Goal: Task Accomplishment & Management: Manage account settings

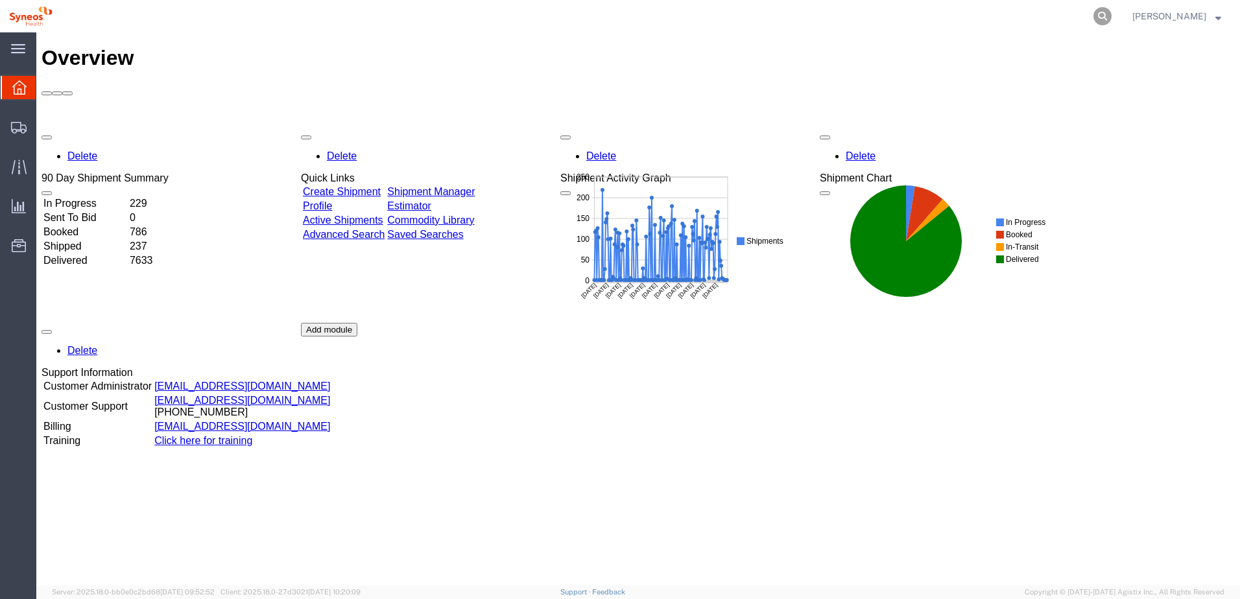
click at [1107, 14] on icon at bounding box center [1102, 16] width 18 height 18
click at [920, 22] on input "search" at bounding box center [896, 16] width 394 height 31
paste input "56759605"
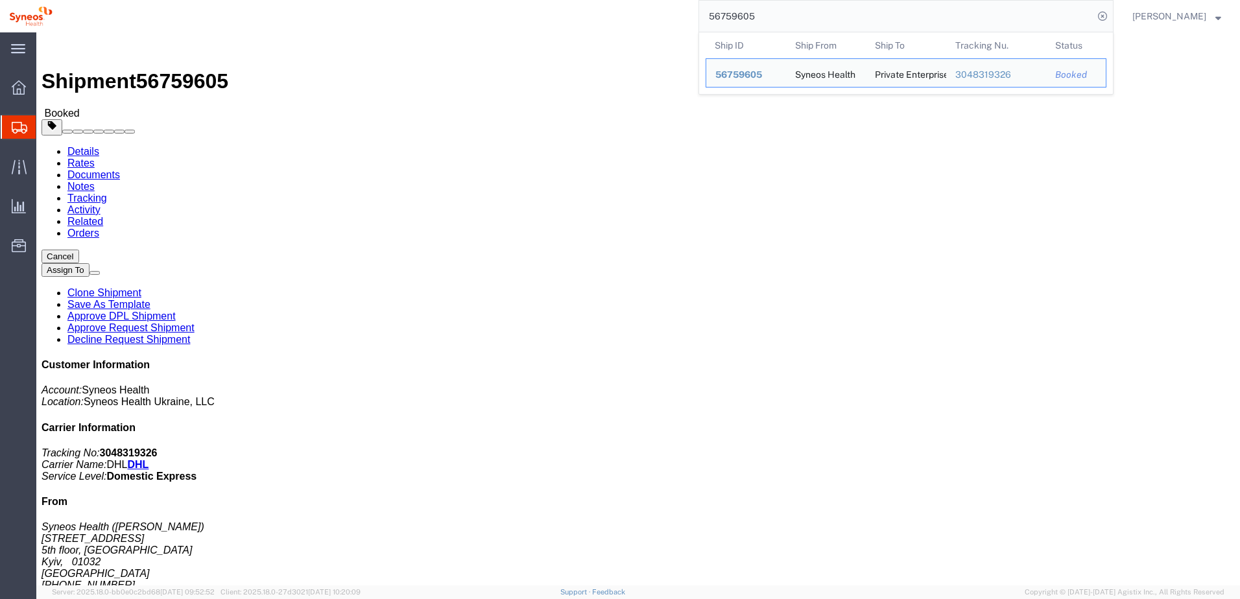
click ul "Details Rates Documents Notes Tracking Activity Related Orders"
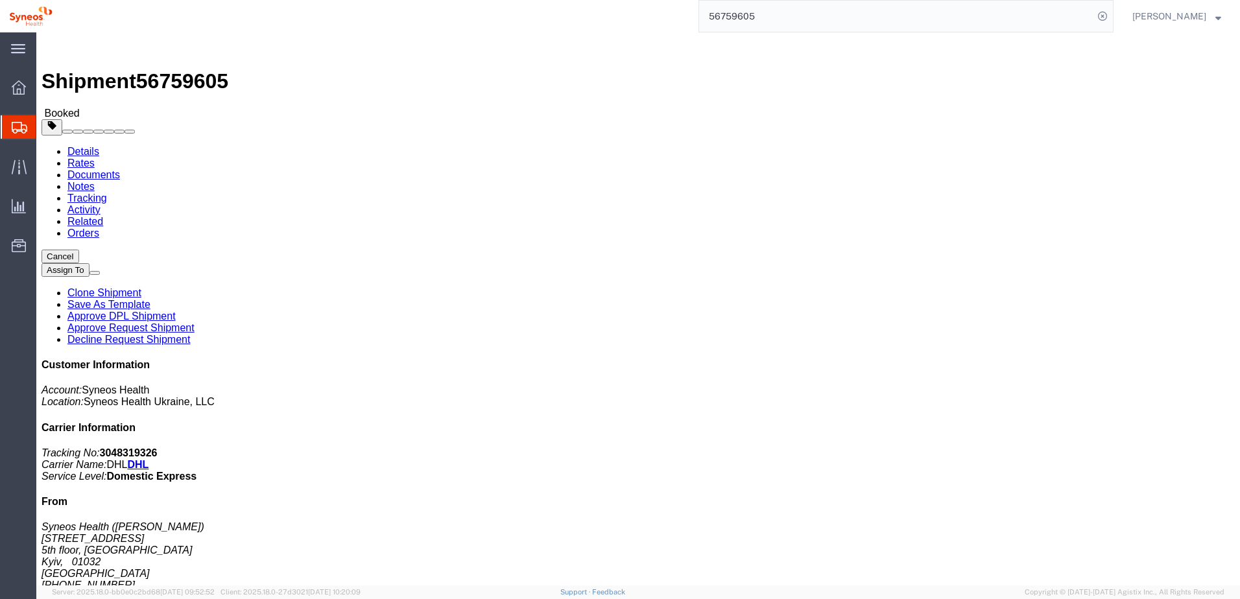
click link "Tracking"
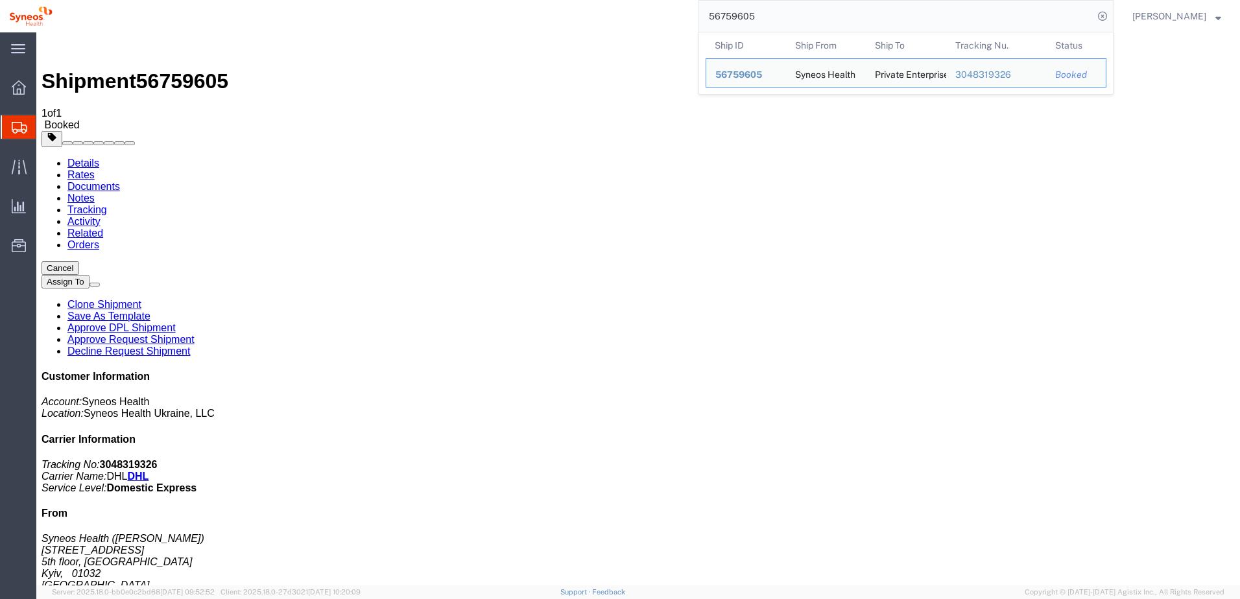
drag, startPoint x: 777, startPoint y: 14, endPoint x: 687, endPoint y: 14, distance: 89.5
click at [687, 14] on div "56759605 Ship ID Ship From Ship To Tracking Nu. Status Ship ID 56759605 Ship Fr…" at bounding box center [588, 16] width 1052 height 32
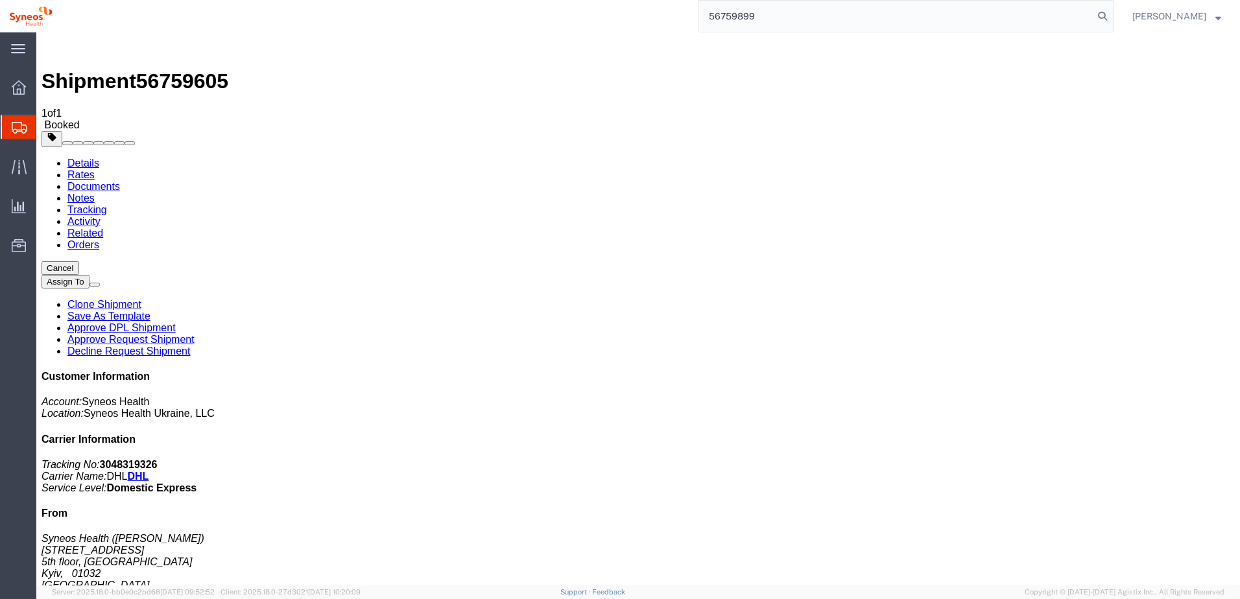
type input "56759899"
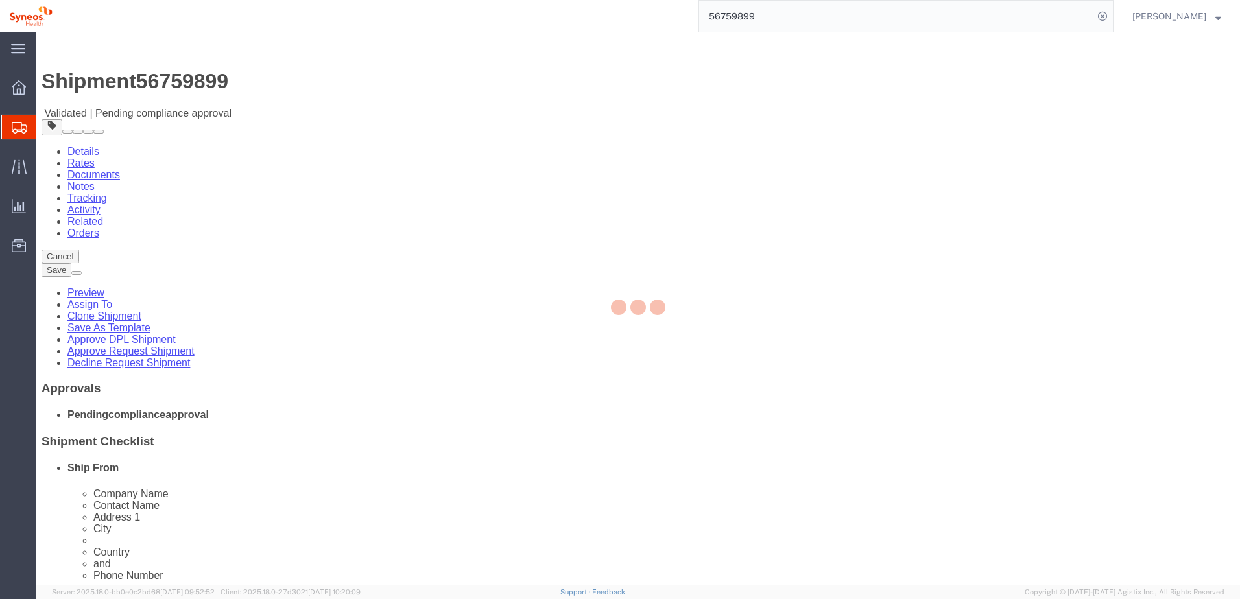
select select
select select "66391"
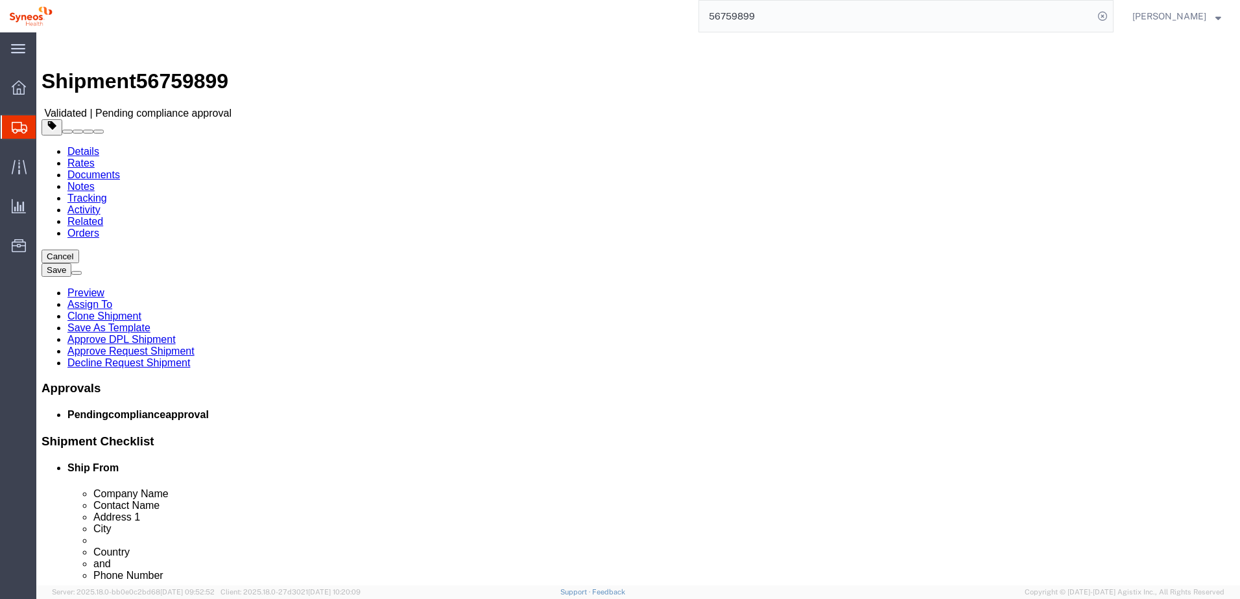
click div
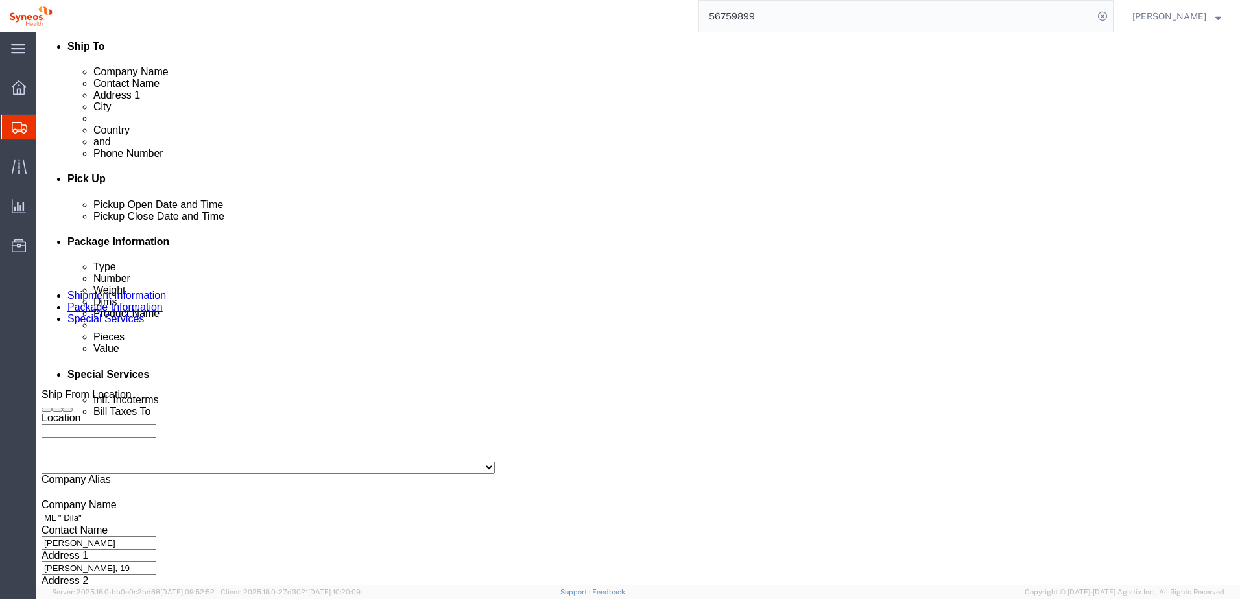
scroll to position [586, 0]
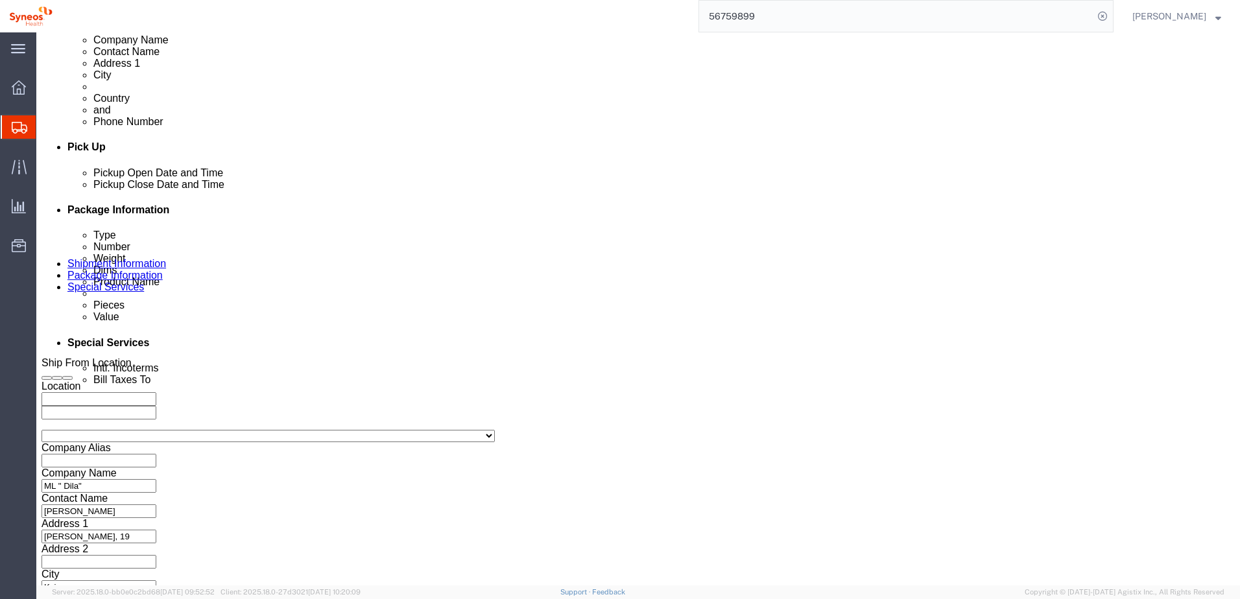
click button "Continue"
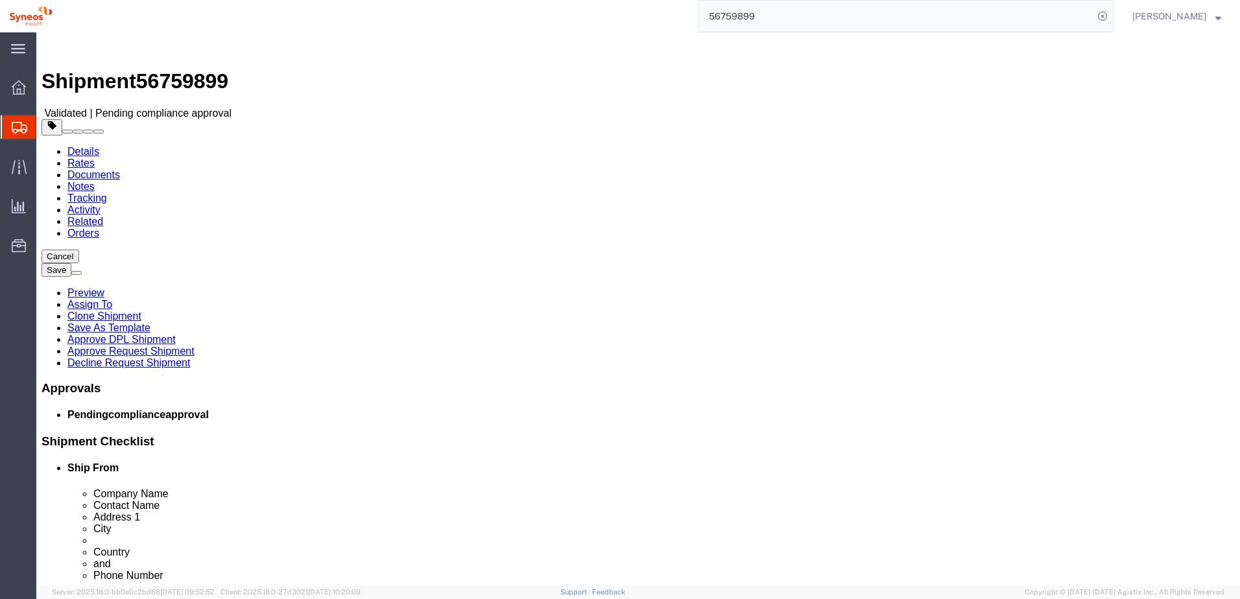
click button "Continue"
click link "Activity"
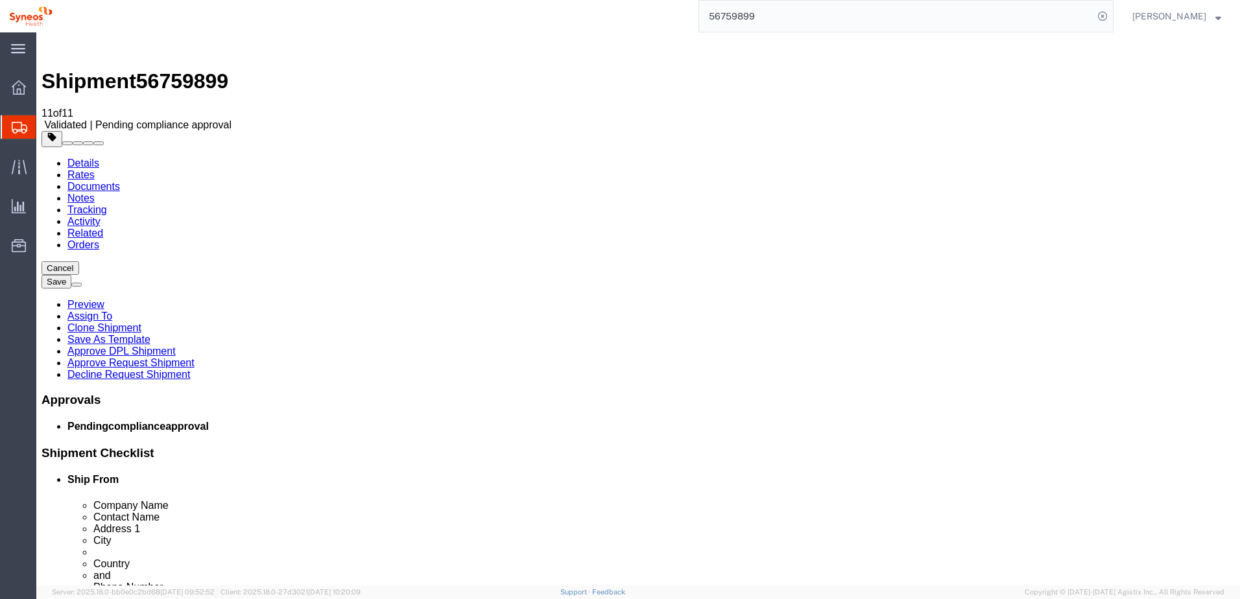
click at [107, 204] on link "Tracking" at bounding box center [87, 209] width 40 height 11
click at [95, 193] on link "Notes" at bounding box center [80, 198] width 27 height 11
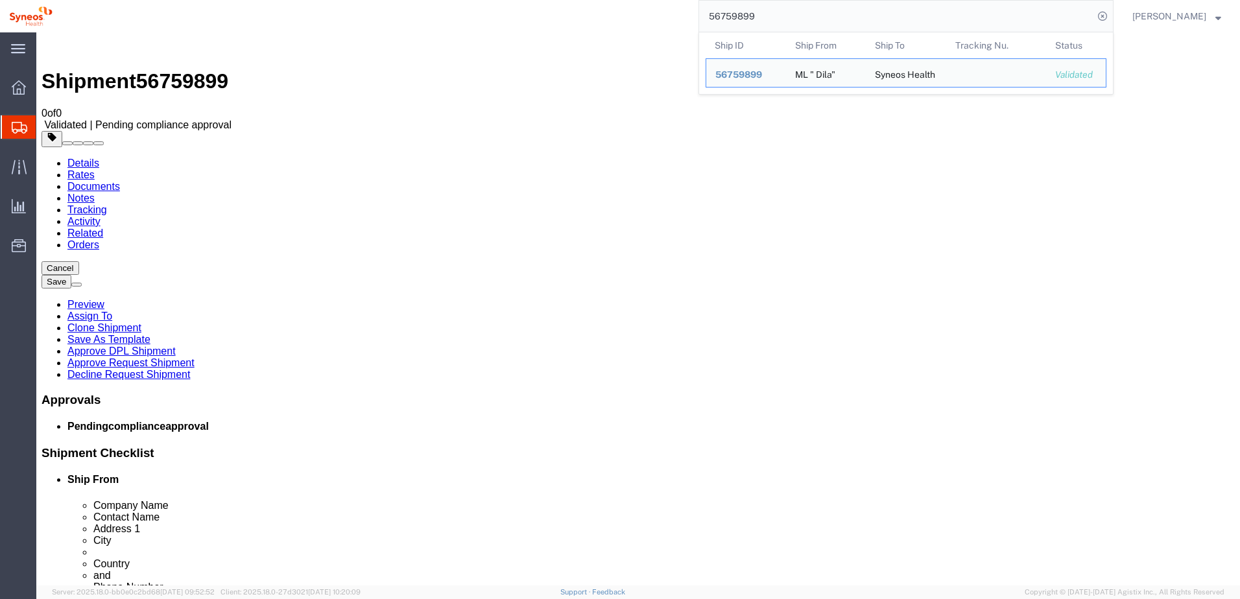
drag, startPoint x: 789, startPoint y: 10, endPoint x: 687, endPoint y: 7, distance: 102.5
click at [687, 7] on div "56759899 Ship ID Ship From Ship To Tracking Nu. Status Ship ID 56759899 Ship Fr…" at bounding box center [588, 16] width 1052 height 32
paste input "76185"
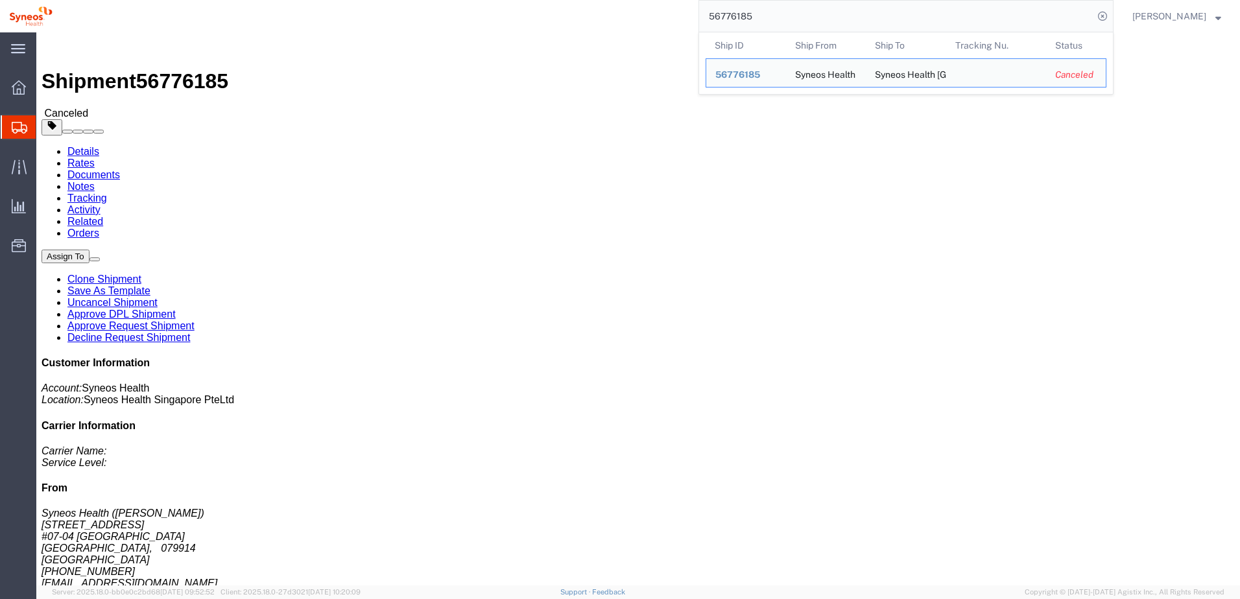
drag, startPoint x: 779, startPoint y: 17, endPoint x: 717, endPoint y: 17, distance: 61.6
click at [717, 17] on input "56776185" at bounding box center [896, 16] width 394 height 31
paste input "59899"
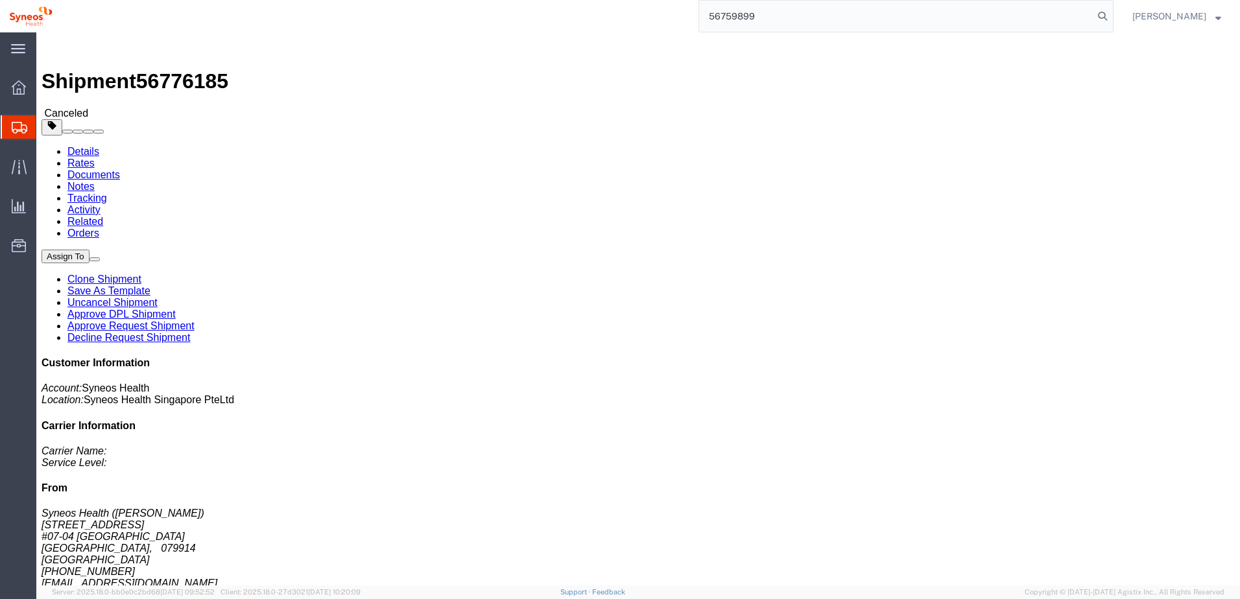
type input "56759899"
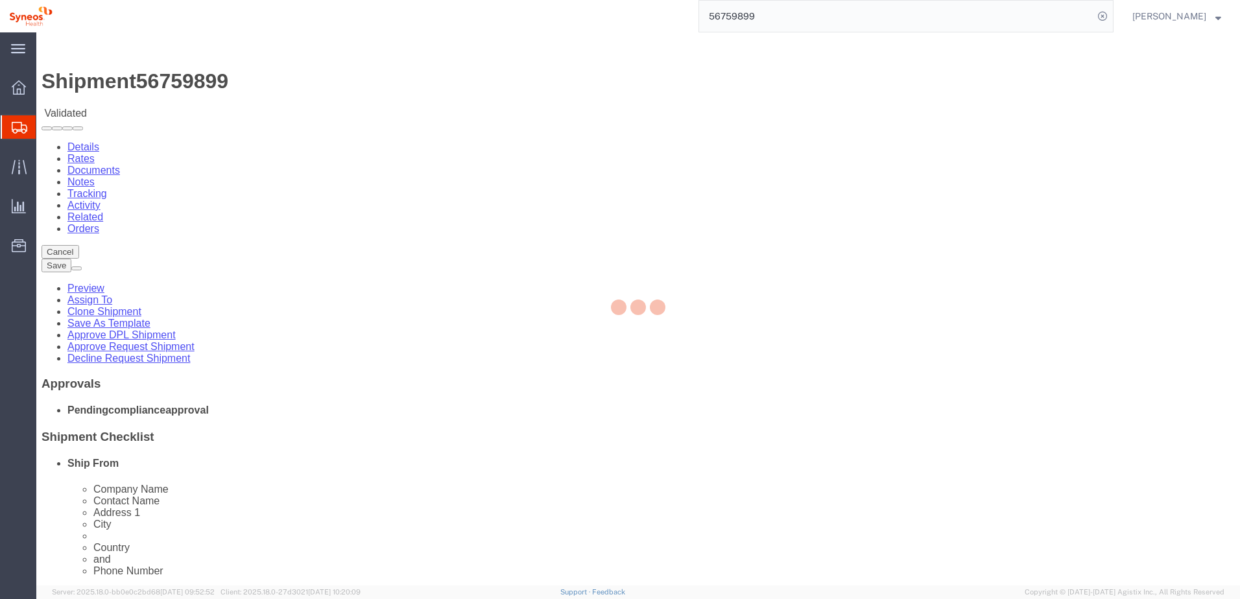
select select "66391"
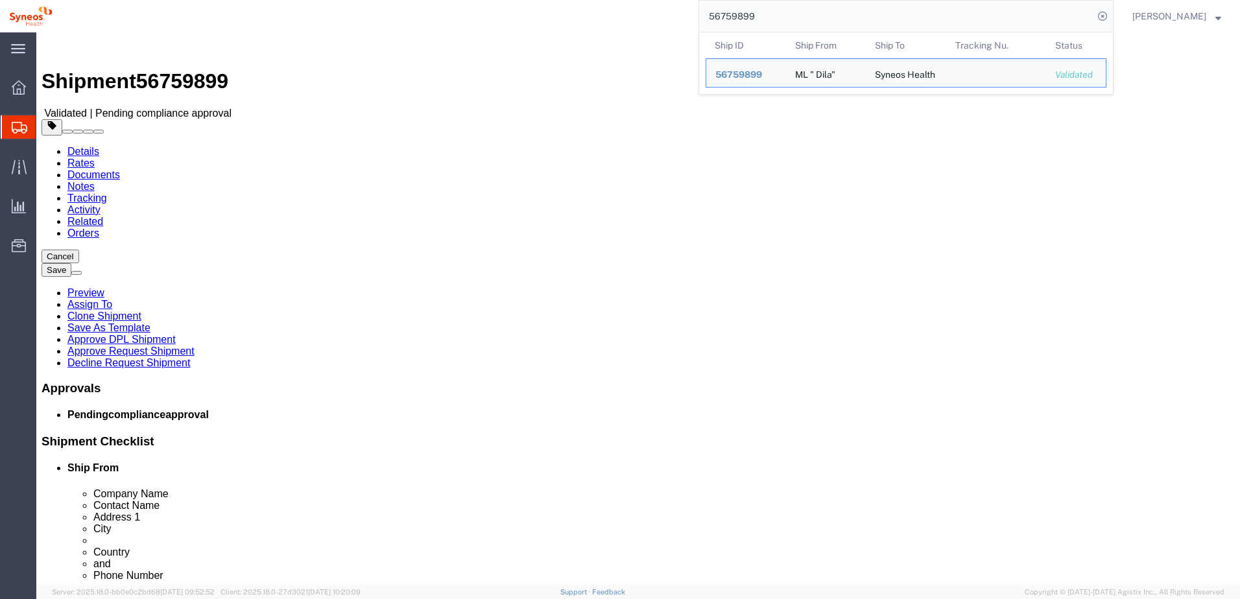
drag, startPoint x: 790, startPoint y: 5, endPoint x: 786, endPoint y: 13, distance: 8.4
click at [790, 5] on input "56759899" at bounding box center [896, 16] width 394 height 31
drag, startPoint x: 786, startPoint y: 19, endPoint x: 688, endPoint y: 19, distance: 98.6
click at [688, 19] on div "56759899 Ship ID Ship From Ship To Tracking Nu. Status Ship ID 56759899 Ship Fr…" at bounding box center [588, 16] width 1052 height 32
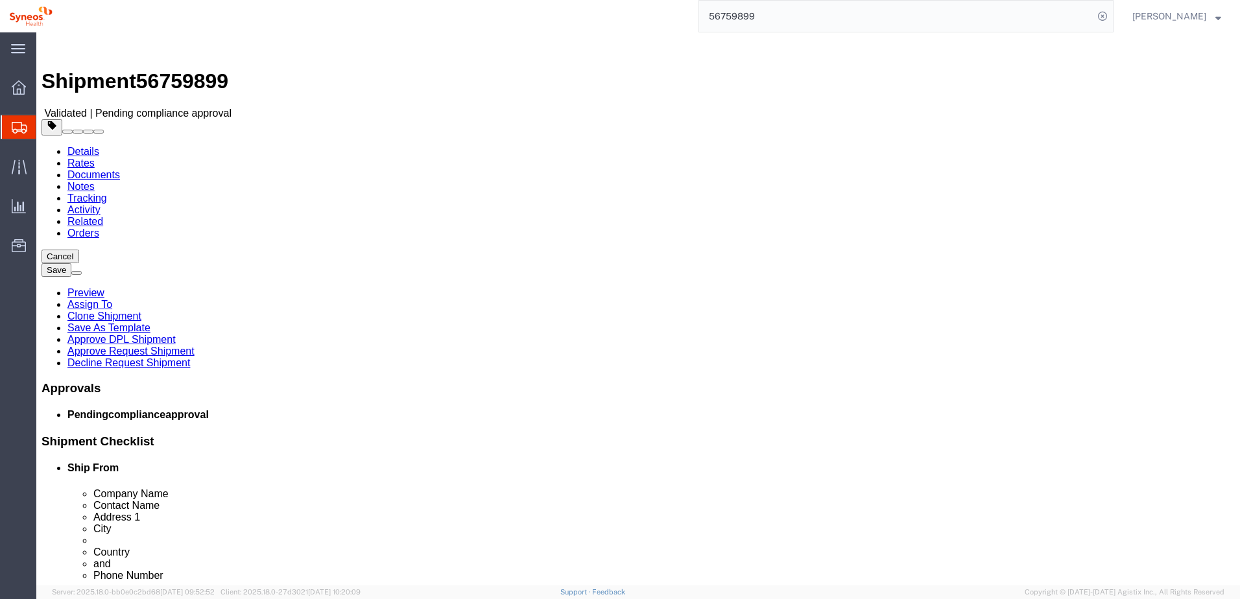
paste input "76240"
type input "56776240"
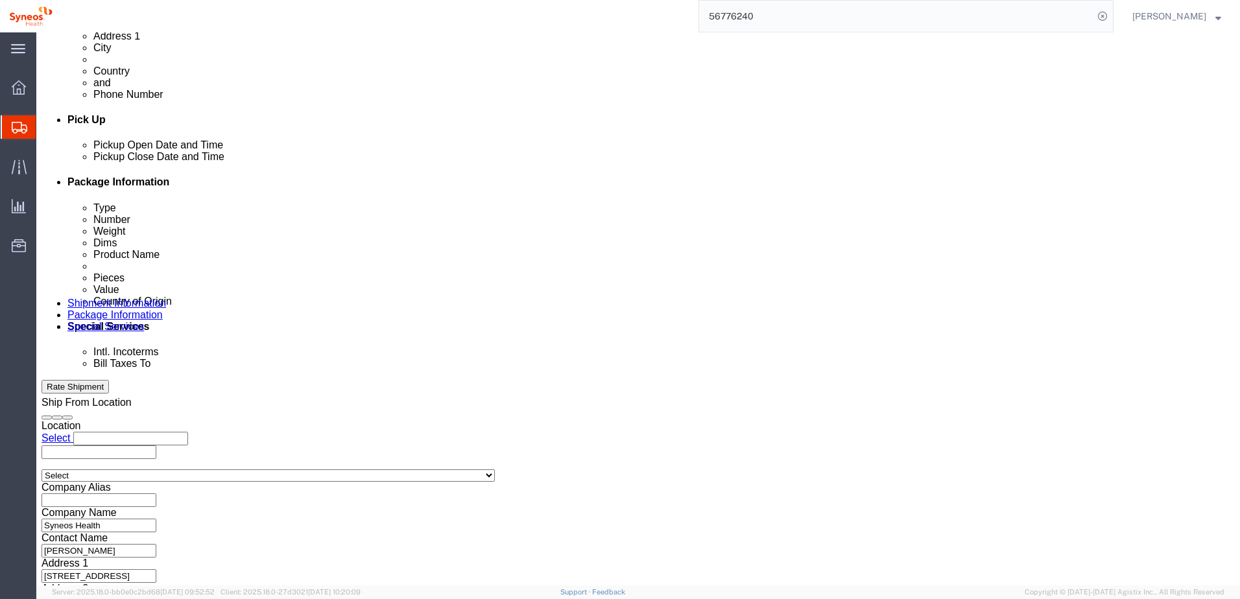
scroll to position [562, 0]
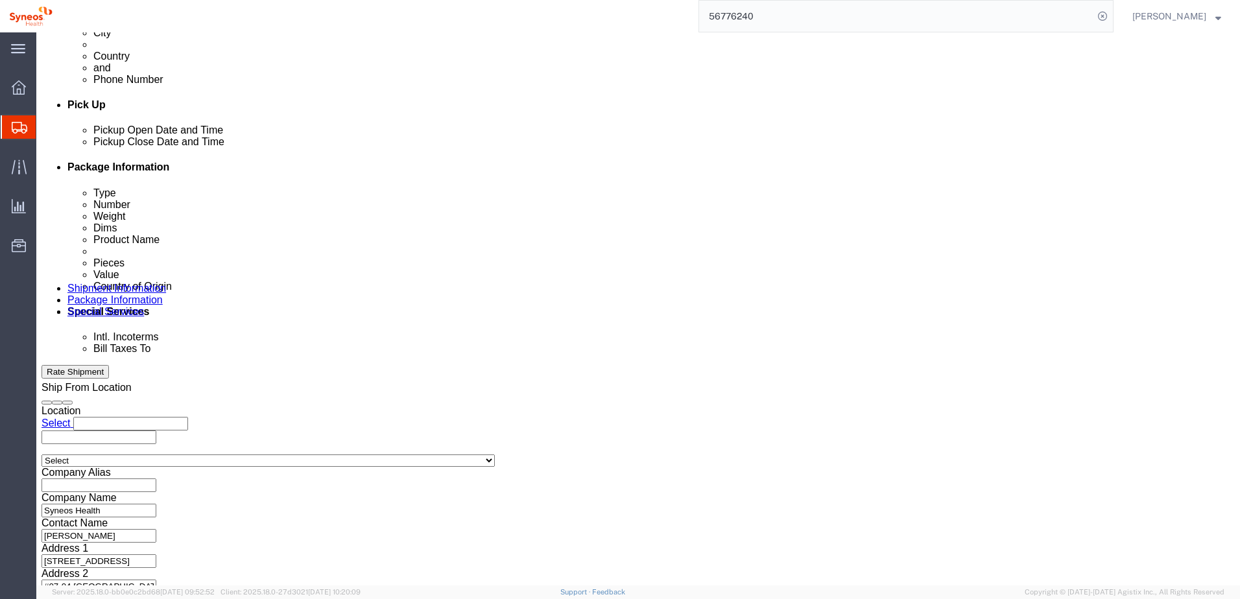
click button "Continue"
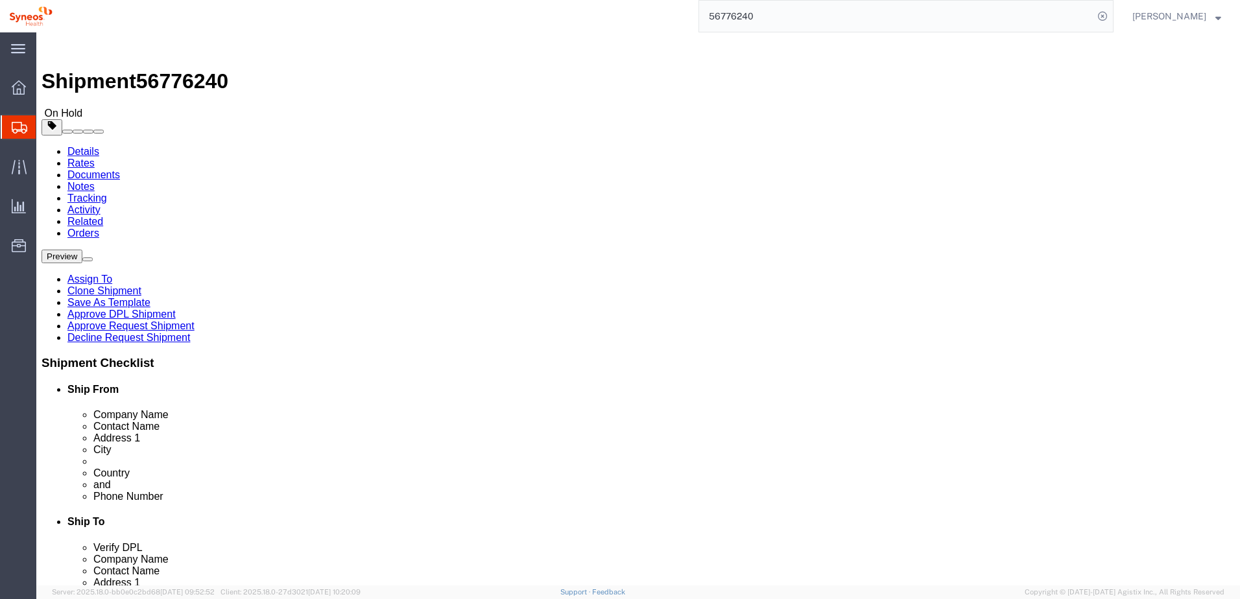
click icon
drag, startPoint x: 110, startPoint y: 17, endPoint x: 183, endPoint y: 18, distance: 72.6
click div "Shipment 56776240 On Hold"
click span "56776240"
drag, startPoint x: 176, startPoint y: 19, endPoint x: 37, endPoint y: 12, distance: 139.6
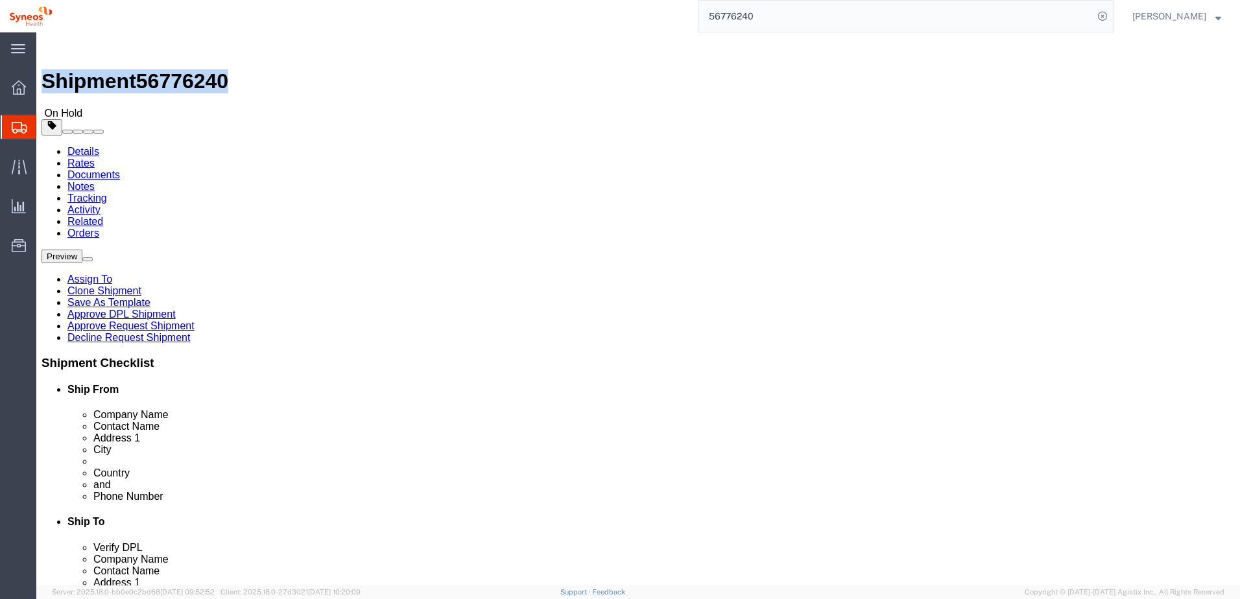
click h1 "Shipment 56776240"
copy h1 "Shipment 56776240"
click link "Approve DPL Shipment"
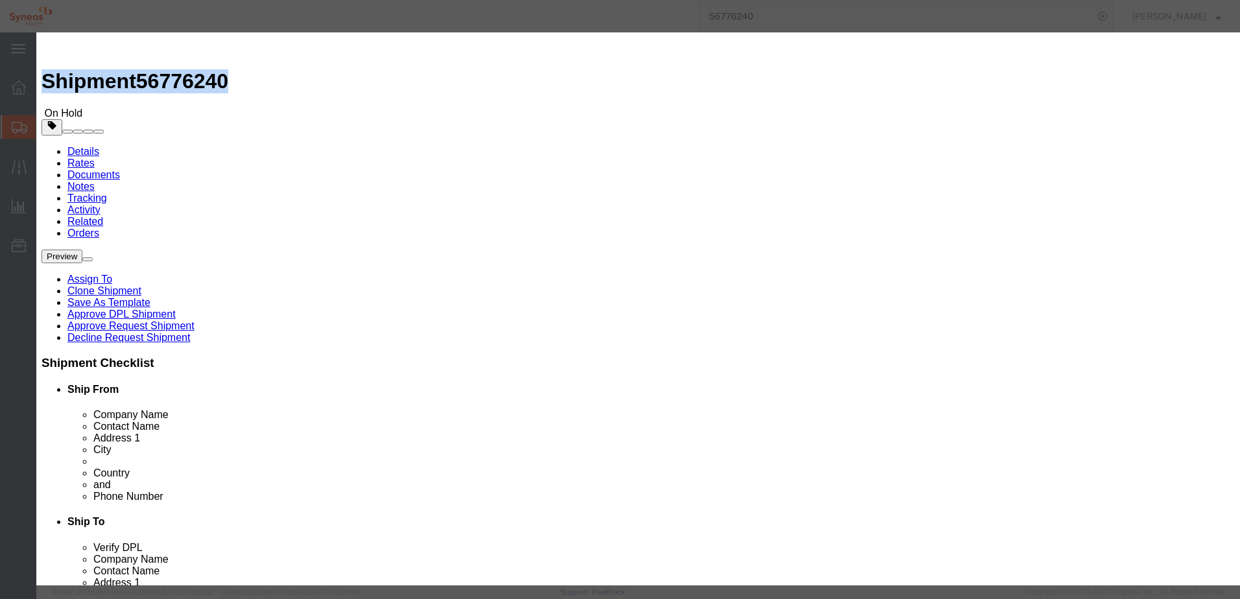
click button "Yes"
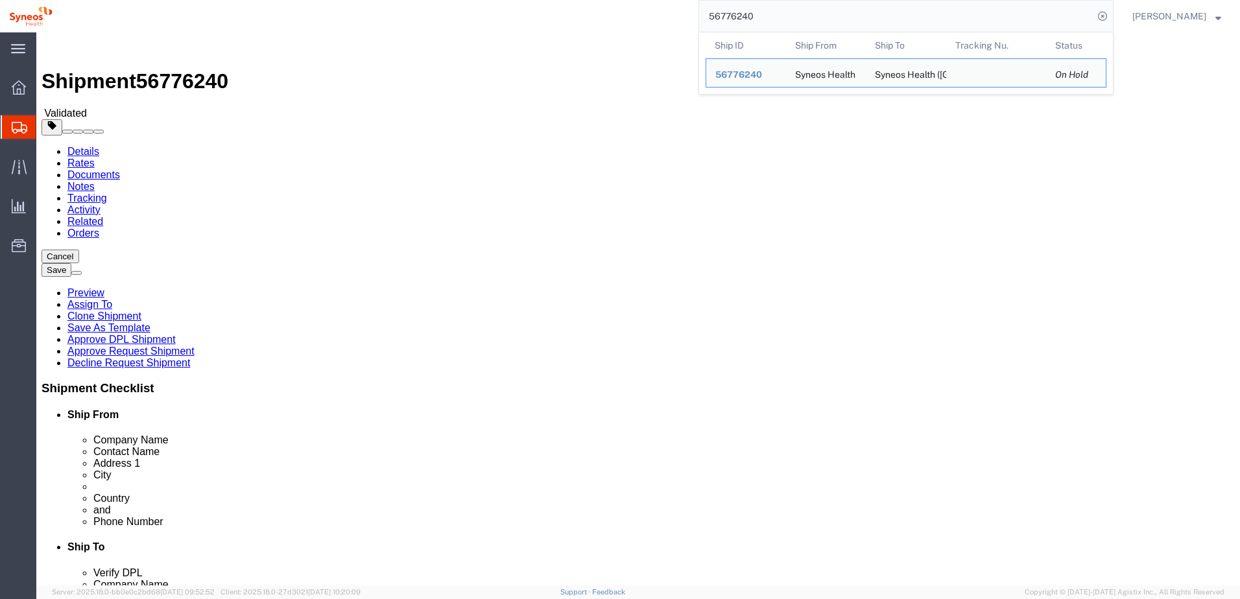
drag, startPoint x: 776, startPoint y: 19, endPoint x: 666, endPoint y: 15, distance: 110.3
click at [666, 15] on div "56776240 Ship ID Ship From Ship To Tracking Nu. Status Ship ID 56776240 Ship Fr…" at bounding box center [588, 16] width 1052 height 32
paste input "169"
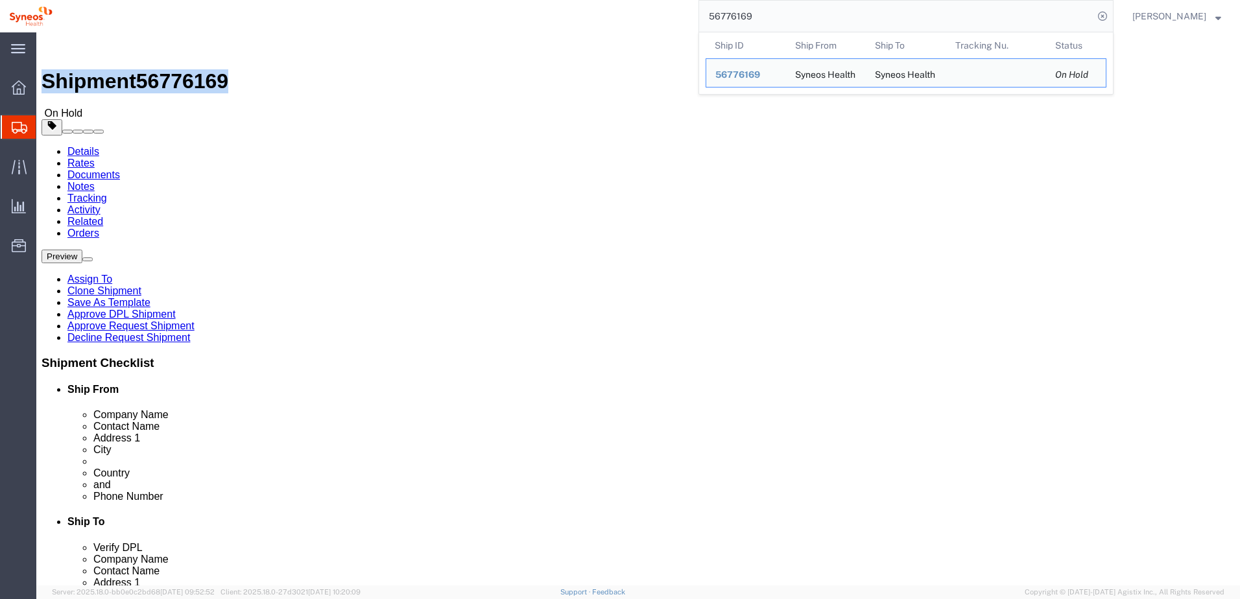
drag, startPoint x: 34, startPoint y: 18, endPoint x: 178, endPoint y: 23, distance: 144.0
click div "Shipment 56776169 On Hold"
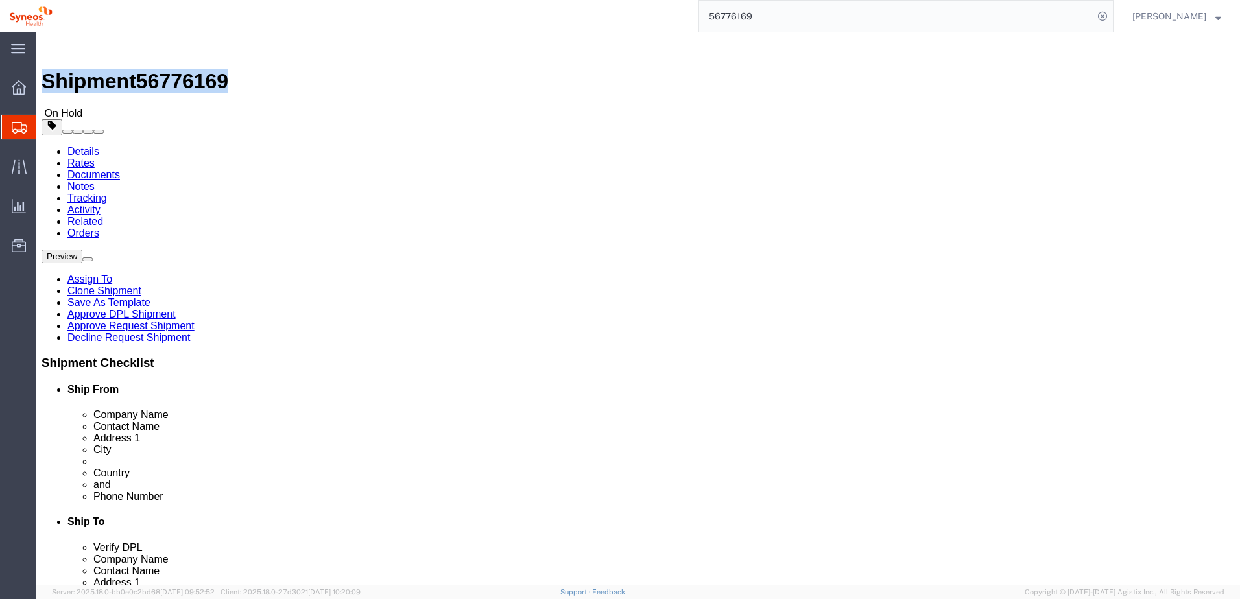
copy h1 "Shipment 56776169"
click div "Shipment Information Package Information Special Services"
drag, startPoint x: 648, startPoint y: 292, endPoint x: 856, endPoint y: 301, distance: 208.3
click div "Location Select Select My Profile Location [PERSON_NAME] LLC-[GEOGRAPHIC_DATA] …"
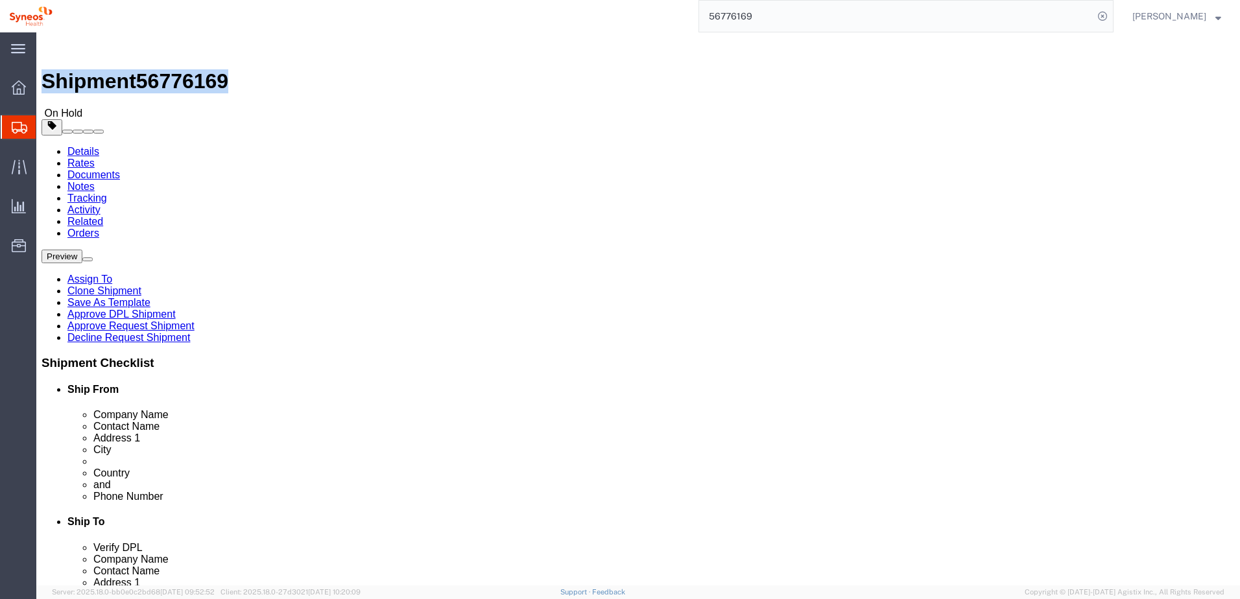
drag, startPoint x: 178, startPoint y: 12, endPoint x: 34, endPoint y: 17, distance: 144.0
click div "Shipment 56776169 On Hold"
copy h1 "Shipment 56776169"
click link "Approve DPL Shipment"
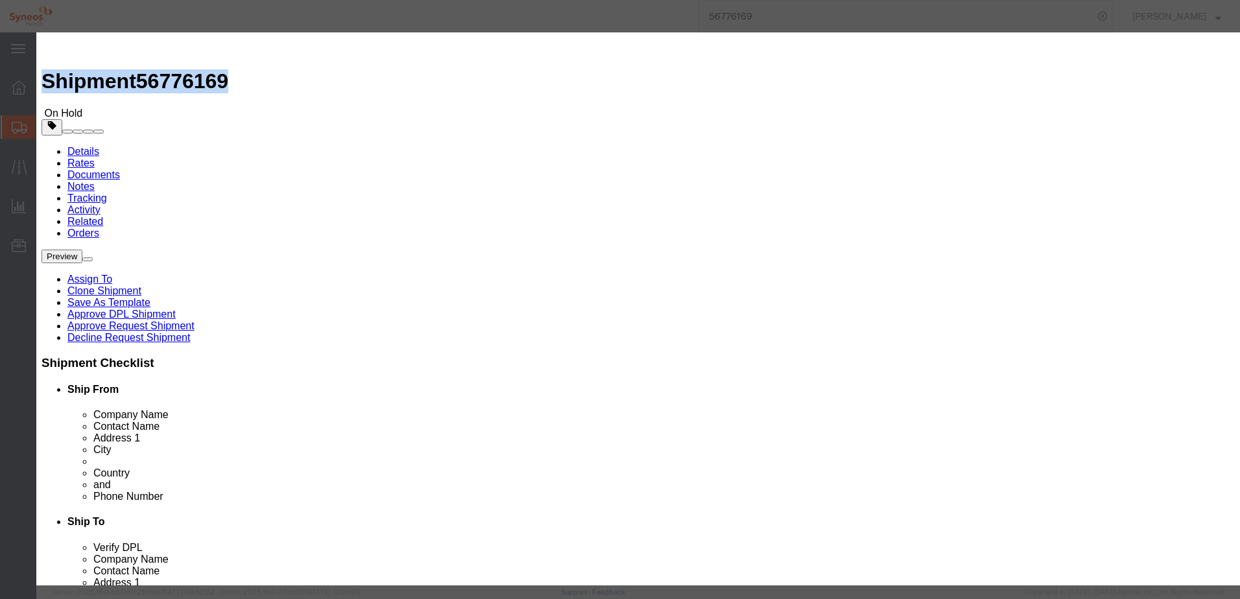
click button "Yes"
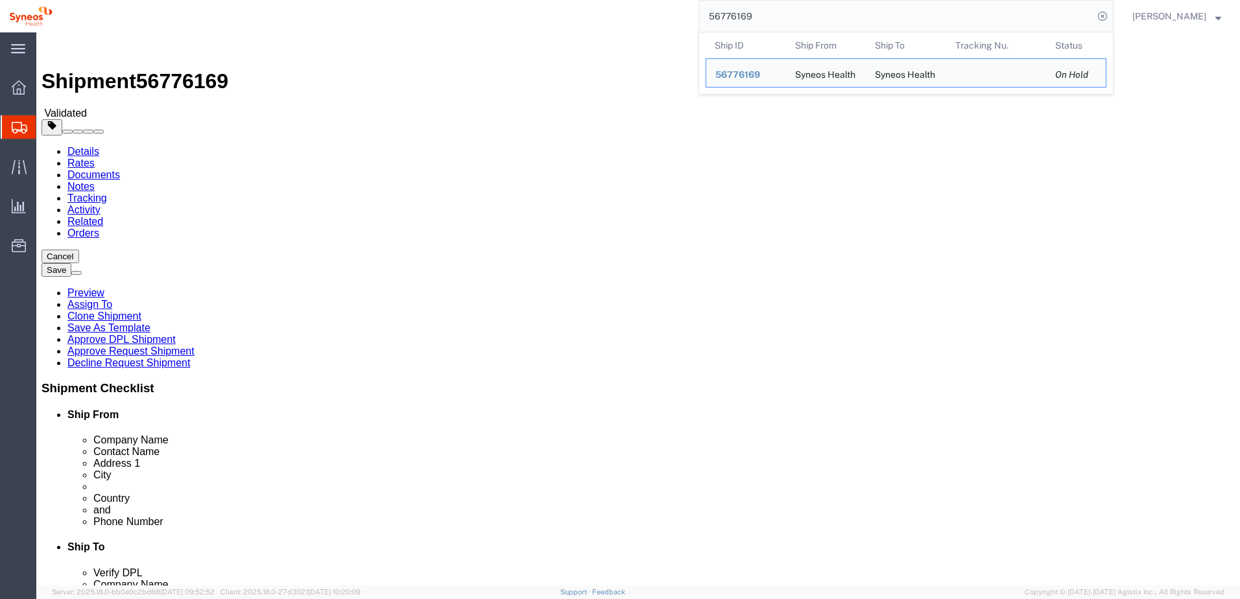
click at [781, 19] on input "56776169" at bounding box center [896, 16] width 394 height 31
drag, startPoint x: 785, startPoint y: 18, endPoint x: 705, endPoint y: 27, distance: 80.3
click at [709, 19] on div "56776169 Ship ID Ship From Ship To Tracking Nu. Status Ship ID 56776169 Ship Fr…" at bounding box center [588, 16] width 1052 height 32
paste input "78"
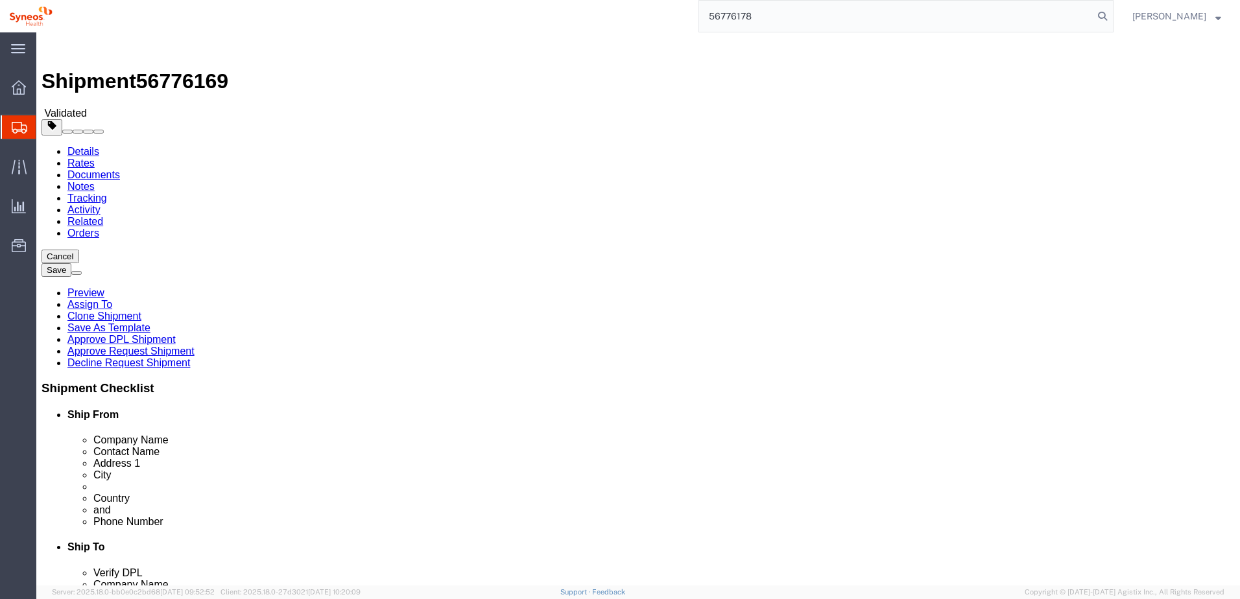
type input "56776178"
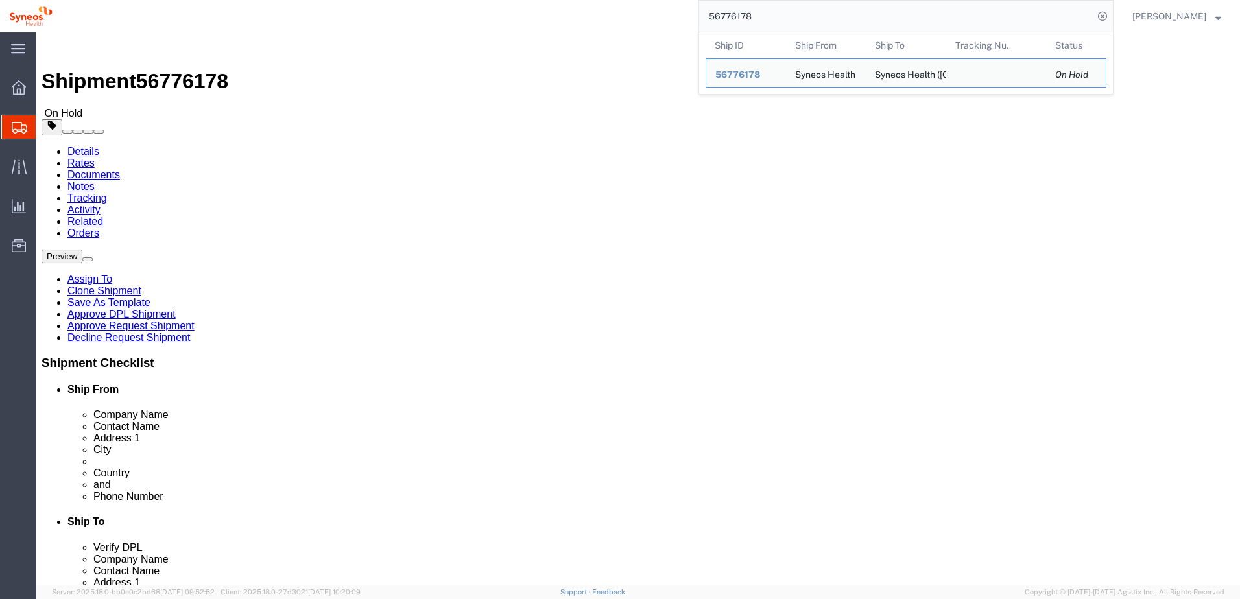
click div "Shipment Information Package Information Special Services"
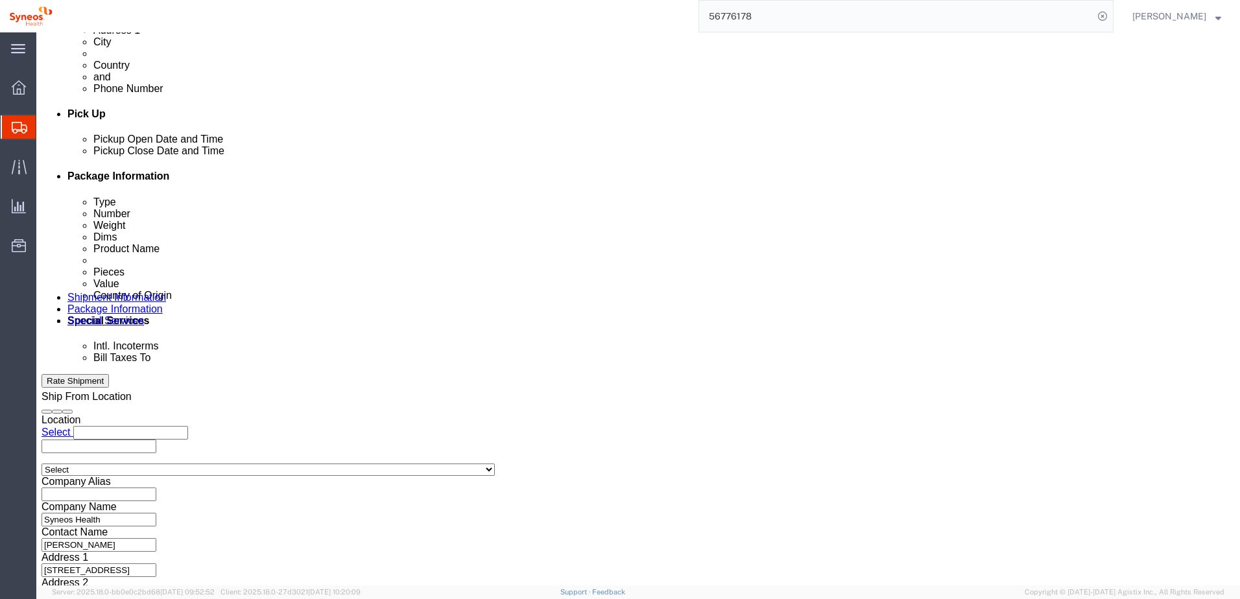
scroll to position [562, 0]
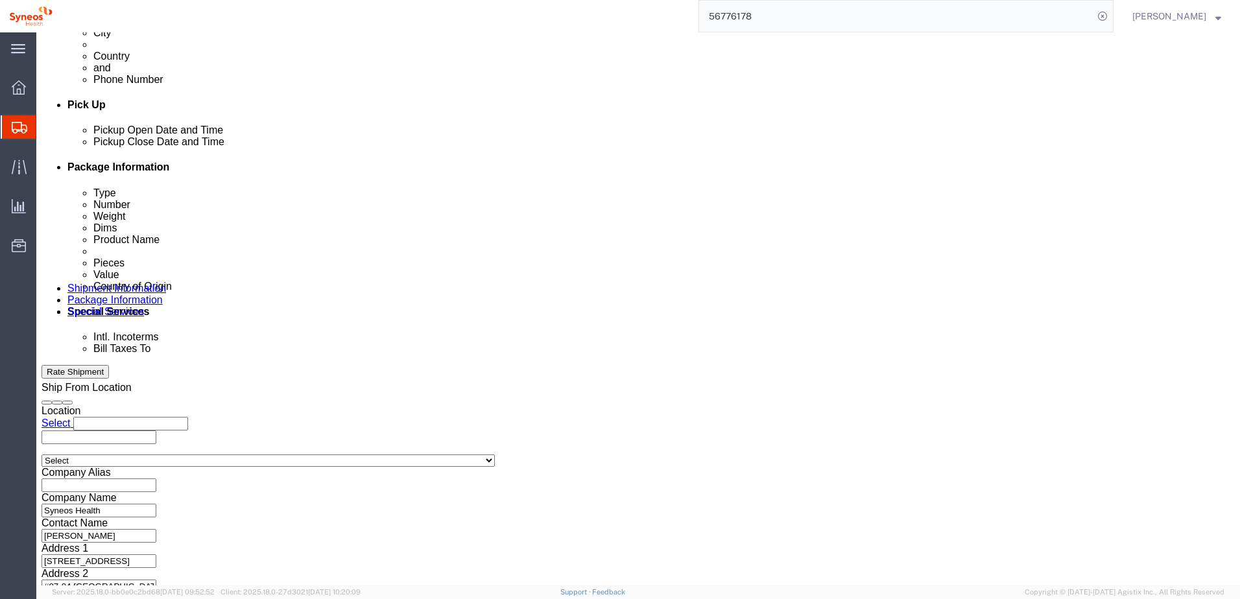
click button "Continue"
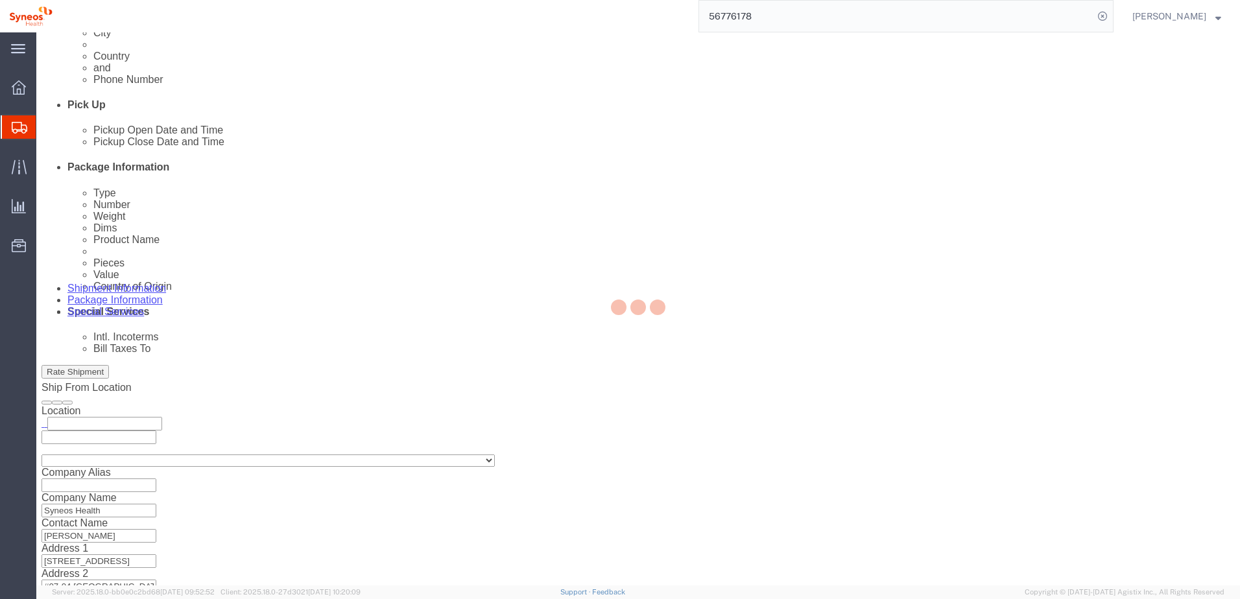
scroll to position [0, 0]
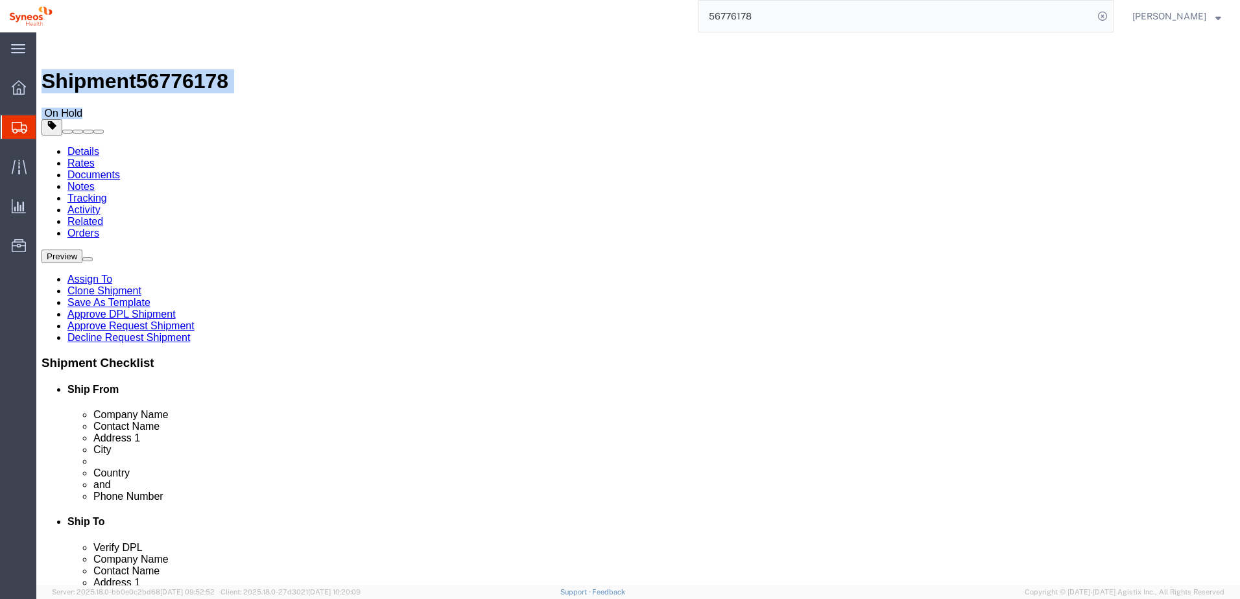
drag, startPoint x: 36, startPoint y: 20, endPoint x: 244, endPoint y: 14, distance: 208.9
click div "Shipment 56776178 On Hold"
copy div "Shipment 56776178 On Hold"
click div "Shipment Information Package Information Special Services"
click button "Continue"
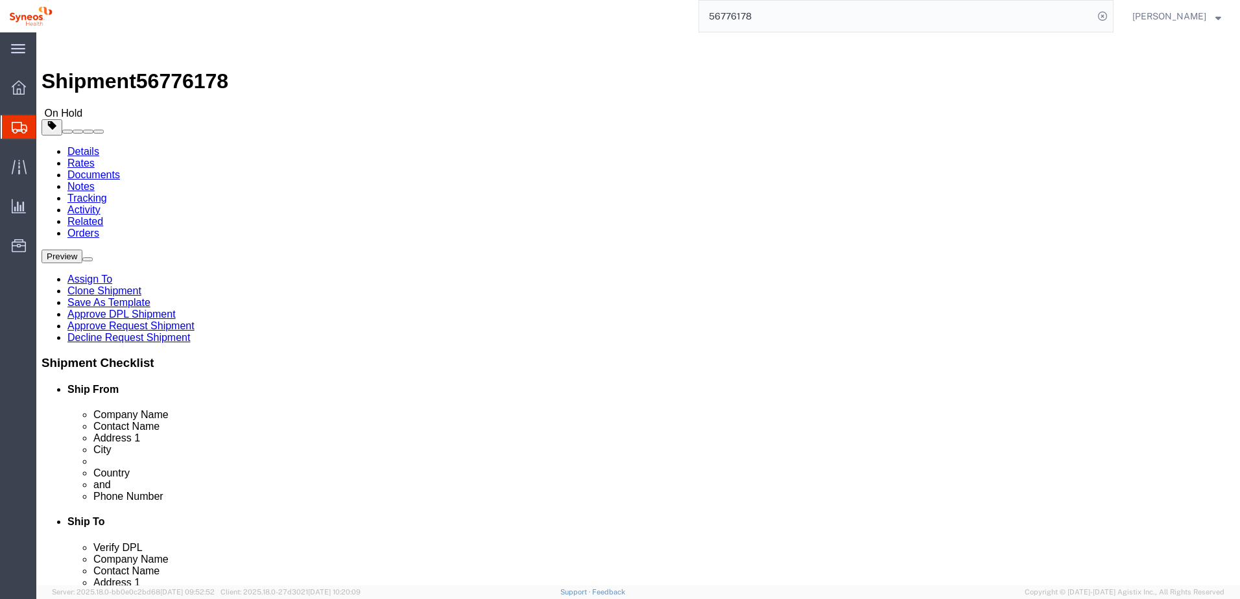
click icon
drag, startPoint x: 33, startPoint y: 14, endPoint x: 238, endPoint y: 15, distance: 204.9
click div "Shipment 56776178 On Hold"
copy div "Shipment 56776178 On Hold"
click div "Shipment 56776178 On Hold Details Rates Documents Notes Tracking Activity Relat…"
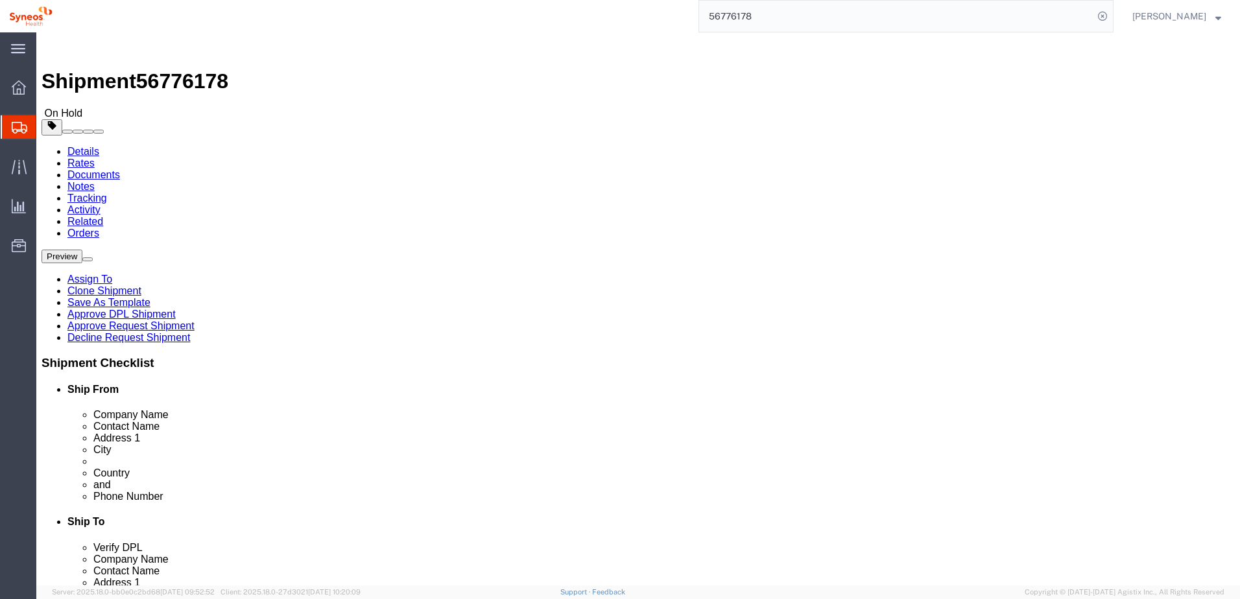
drag, startPoint x: 993, startPoint y: 298, endPoint x: 1077, endPoint y: 343, distance: 95.4
click li "Package Information Type Number Weight Dims Product Name Class Pieces Value Cou…"
copy li "Package Information Type Number Weight Dims Product Name Class Pieces Value Cou…"
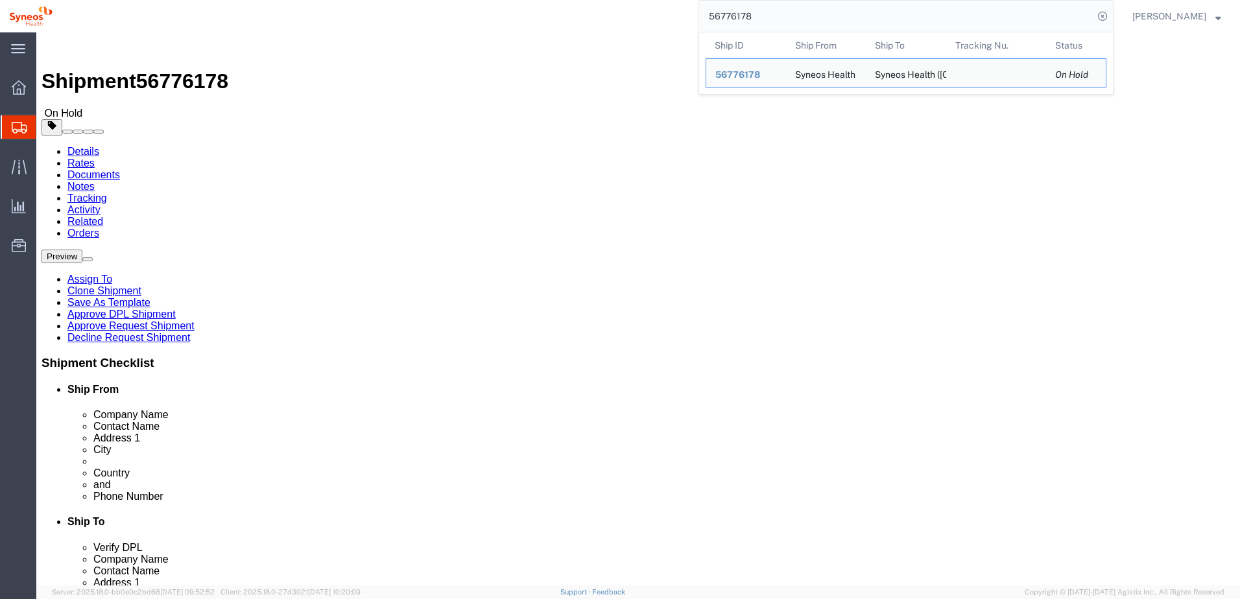
drag, startPoint x: 779, startPoint y: 16, endPoint x: 696, endPoint y: 21, distance: 83.8
click at [700, 14] on div "56776178 Ship ID Ship From Ship To Tracking Nu. Status Ship ID 56776178 Ship Fr…" at bounding box center [588, 16] width 1052 height 32
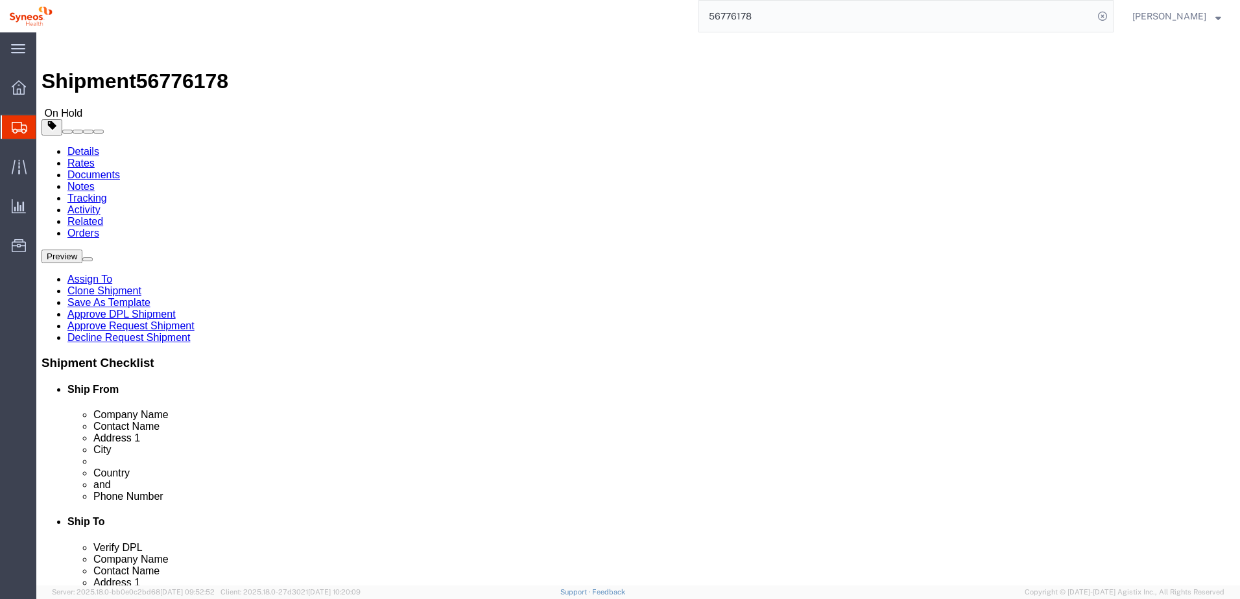
paste input "5"
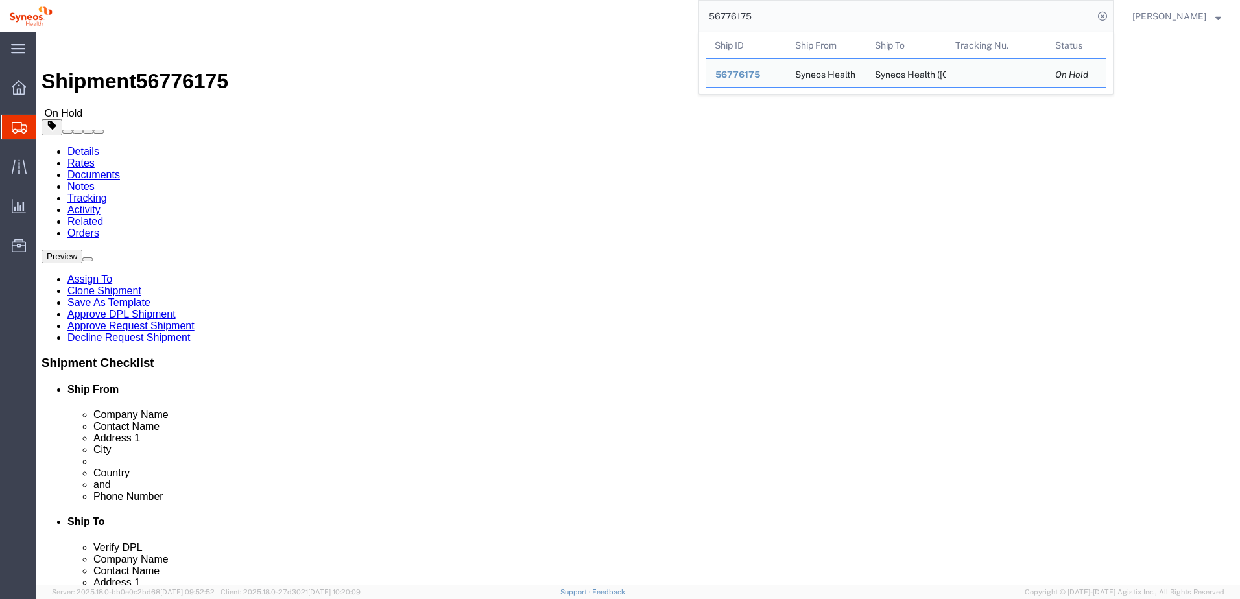
click at [524, 10] on div "56776175 Ship ID Ship From Ship To Tracking Nu. Status Ship ID 56776175 Ship Fr…" at bounding box center [588, 16] width 1052 height 32
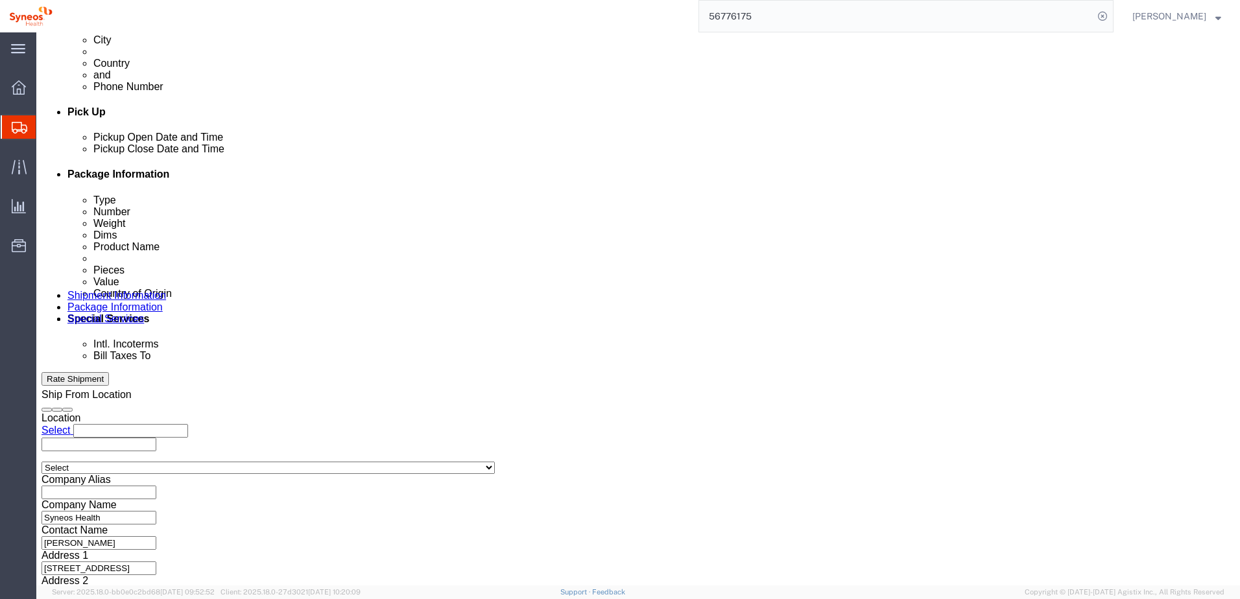
scroll to position [562, 0]
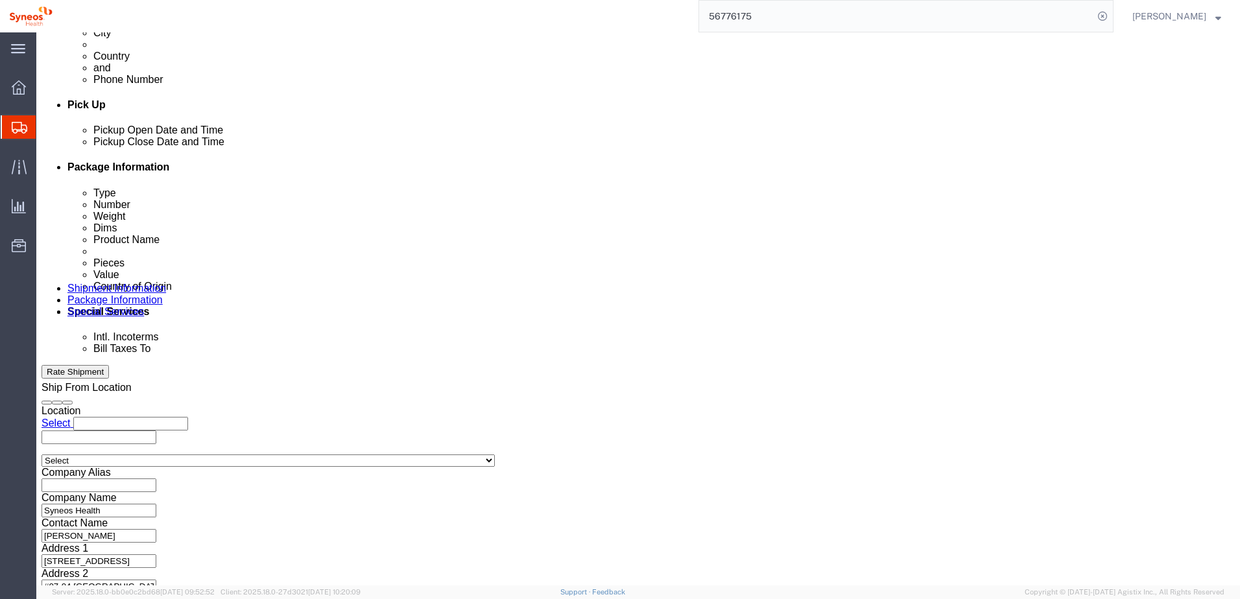
click button "Continue"
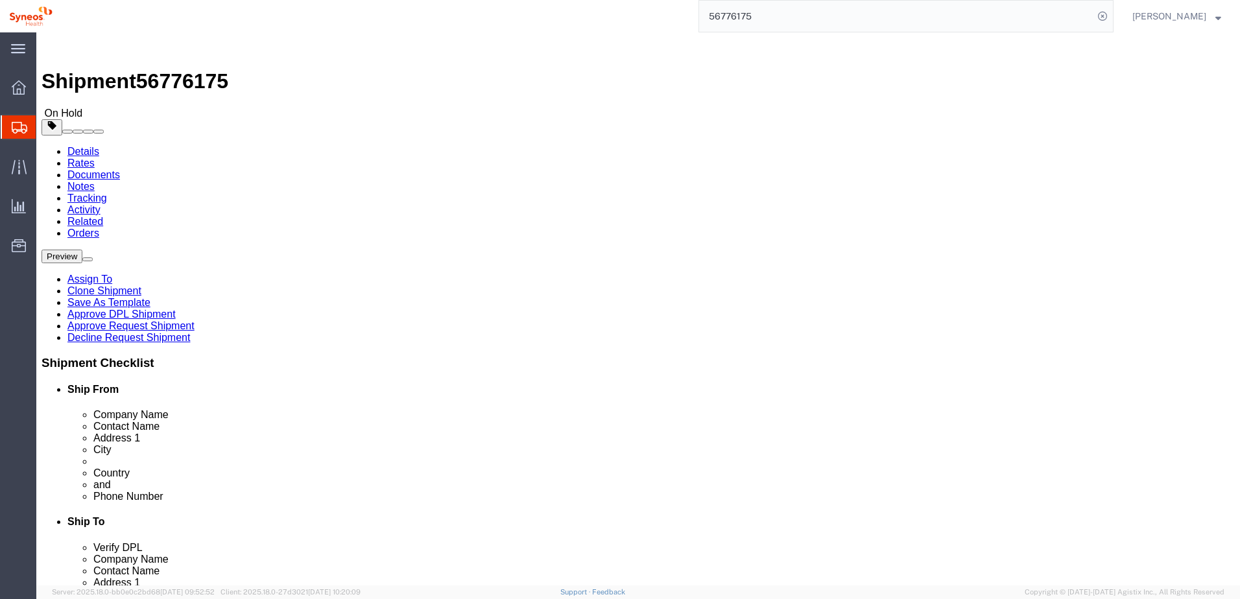
click button "Continue"
click link "Package Information"
click div "Pieces: 1.00 Each Total value: 2.00 SGD"
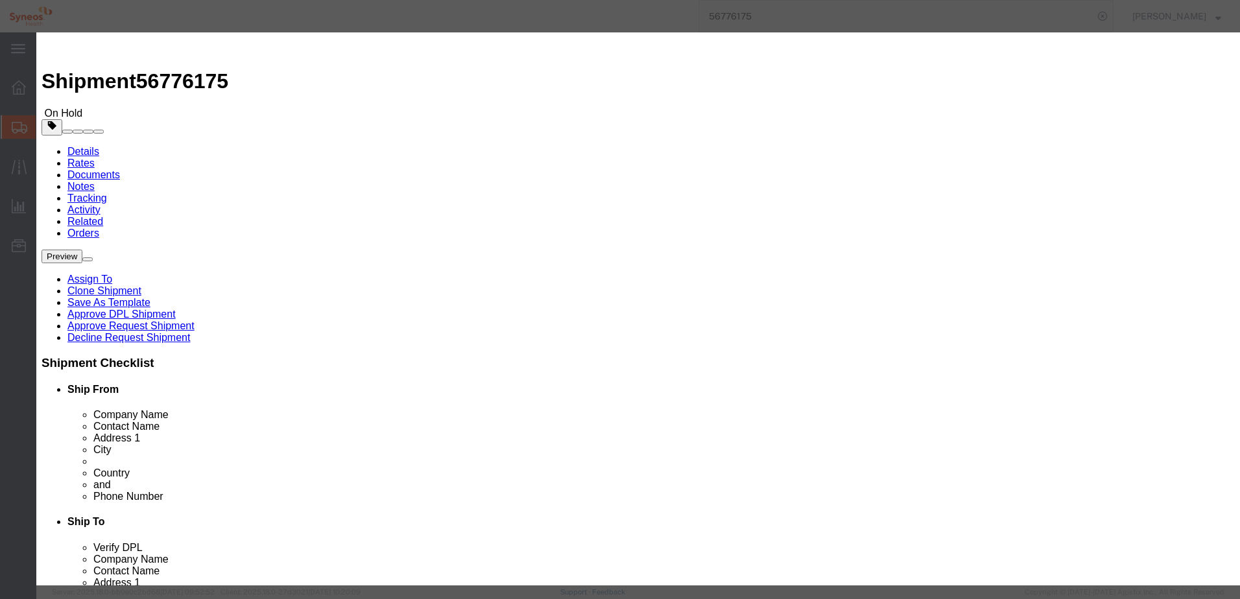
scroll to position [150, 0]
click button "Close"
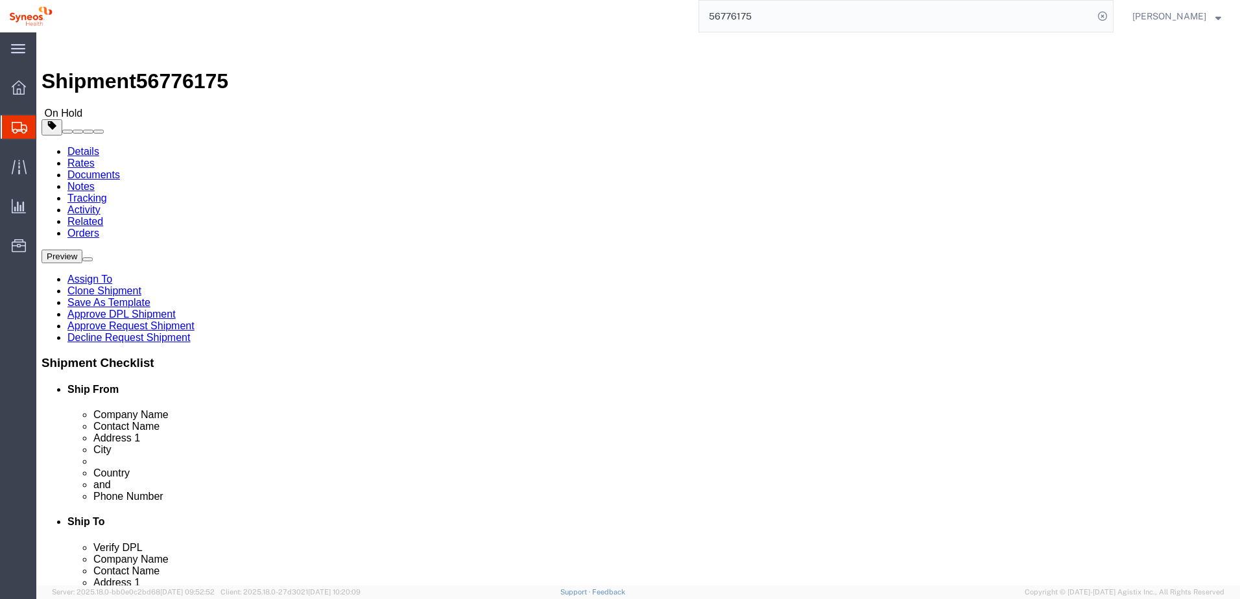
click icon
drag, startPoint x: 869, startPoint y: 314, endPoint x: 934, endPoint y: 313, distance: 65.5
click div "Ship To Location Location Select Select My Profile Location [GEOGRAPHIC_DATA][P…"
click div "Ship To Location"
drag, startPoint x: 32, startPoint y: 18, endPoint x: 178, endPoint y: 14, distance: 145.3
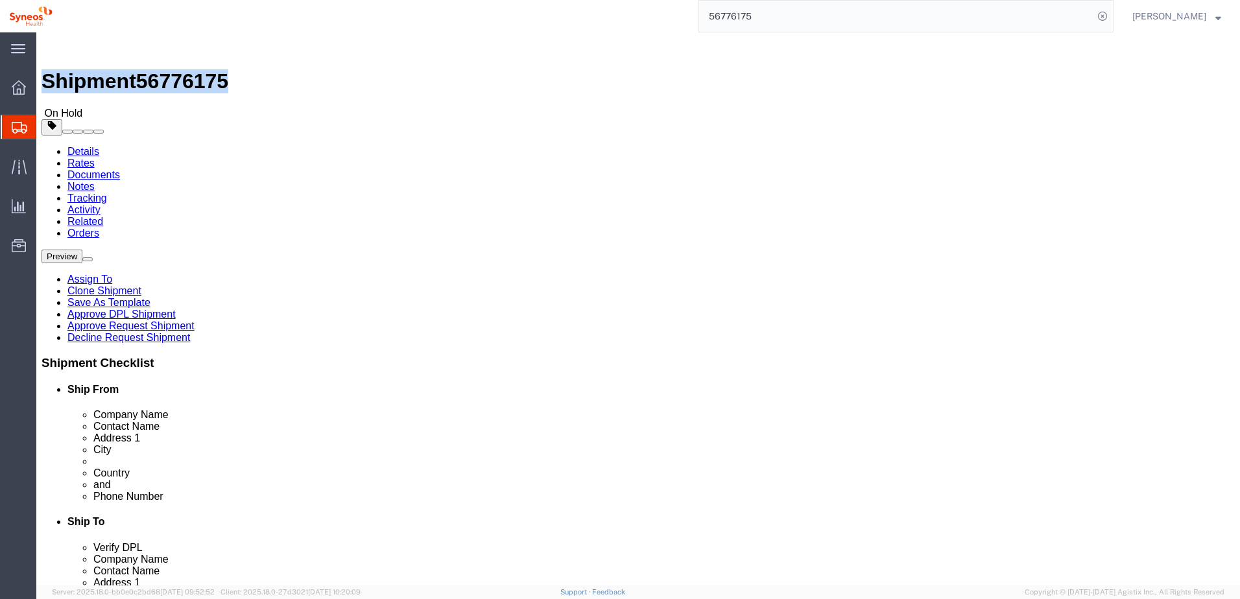
click div "Shipment 56776175 On Hold"
copy h1 "Shipment 56776175"
click link "Approve DPL Shipment"
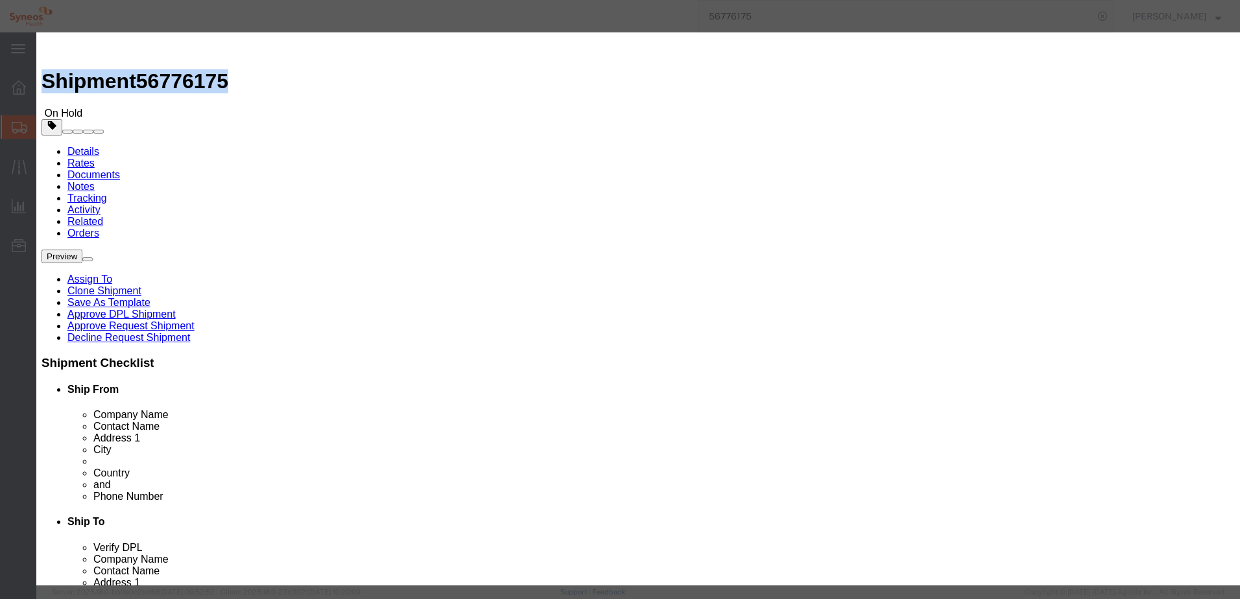
click button "Yes"
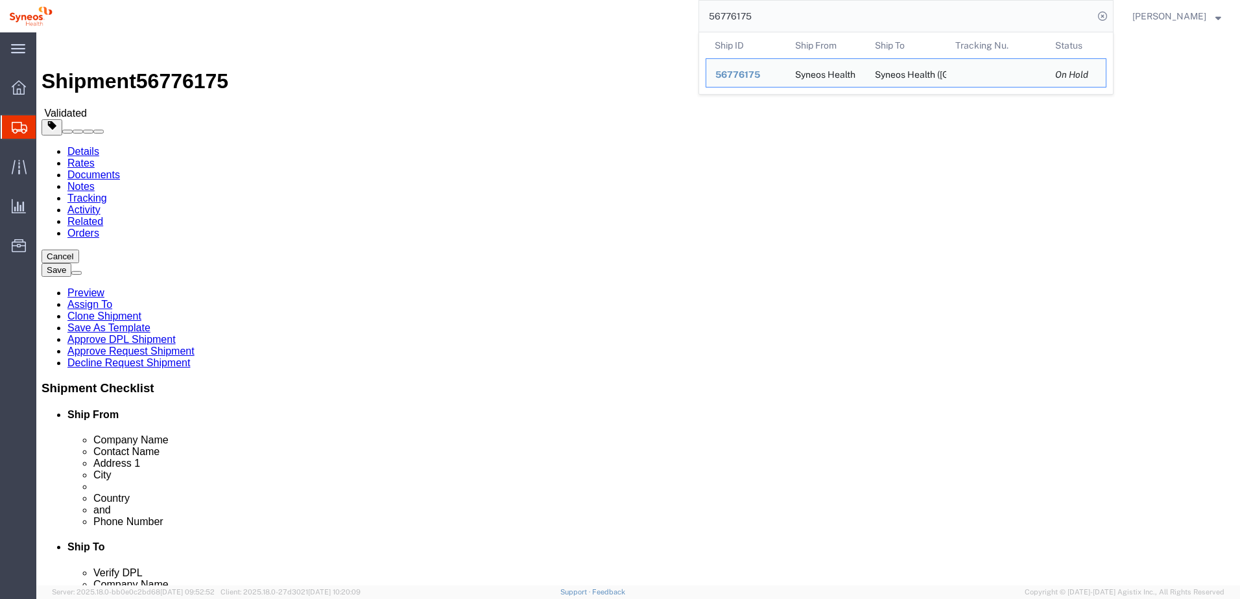
drag, startPoint x: 774, startPoint y: 14, endPoint x: 700, endPoint y: 9, distance: 74.7
click at [700, 9] on div "56776175 Ship ID Ship From Ship To Tracking Nu. Status Ship ID 56776175 Ship Fr…" at bounding box center [588, 16] width 1052 height 32
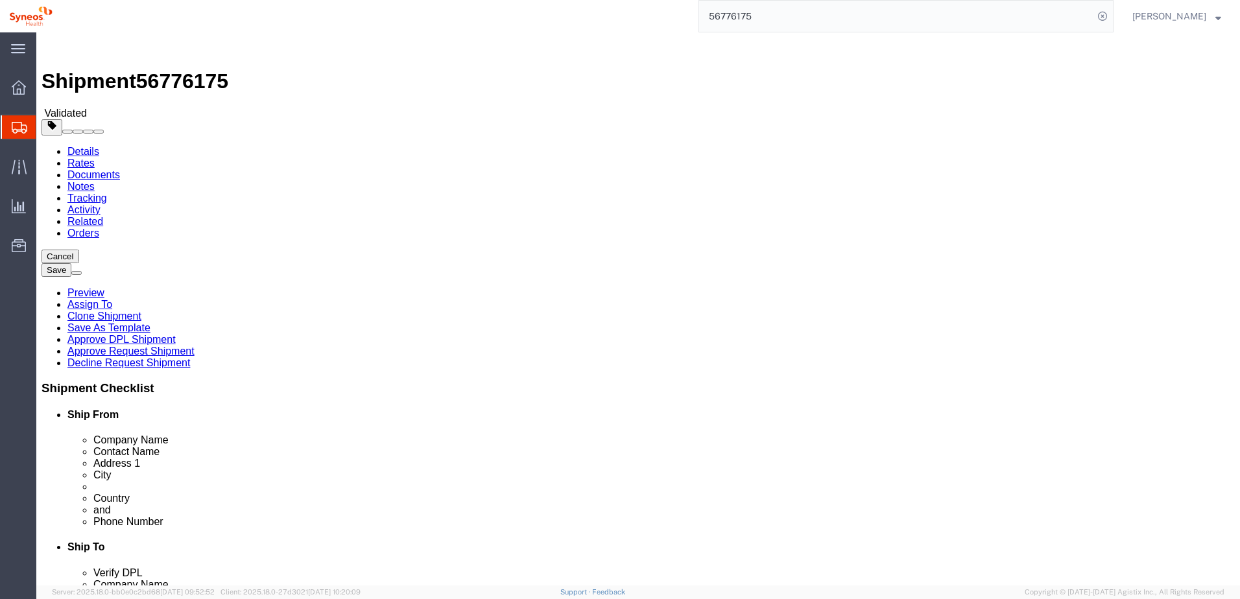
paste input "3"
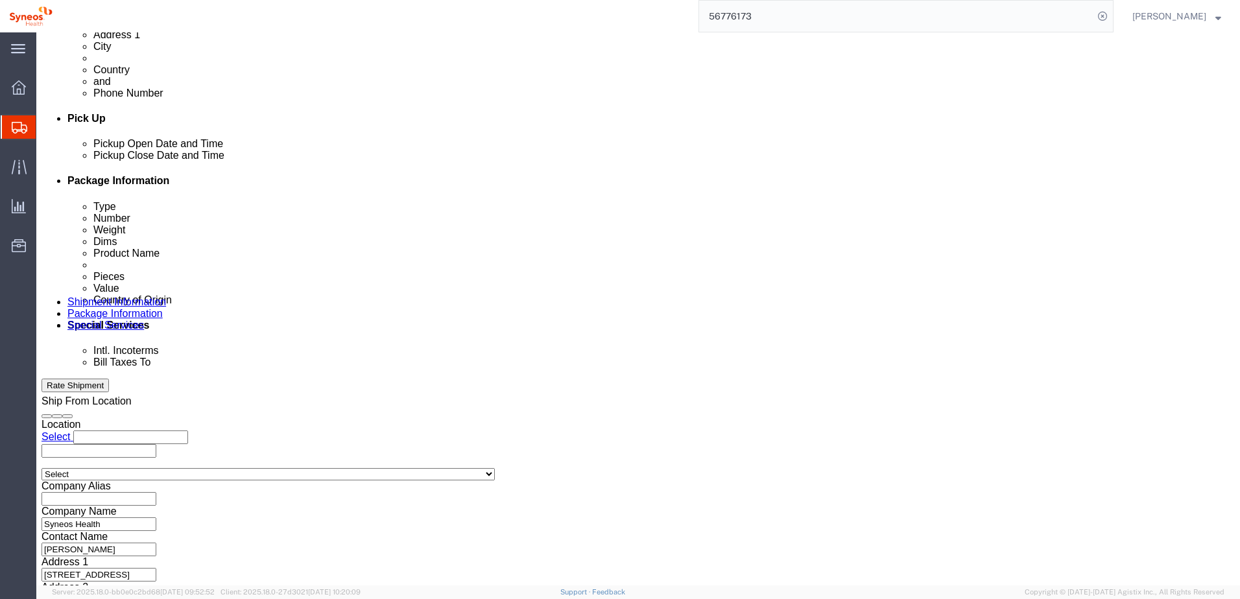
scroll to position [562, 0]
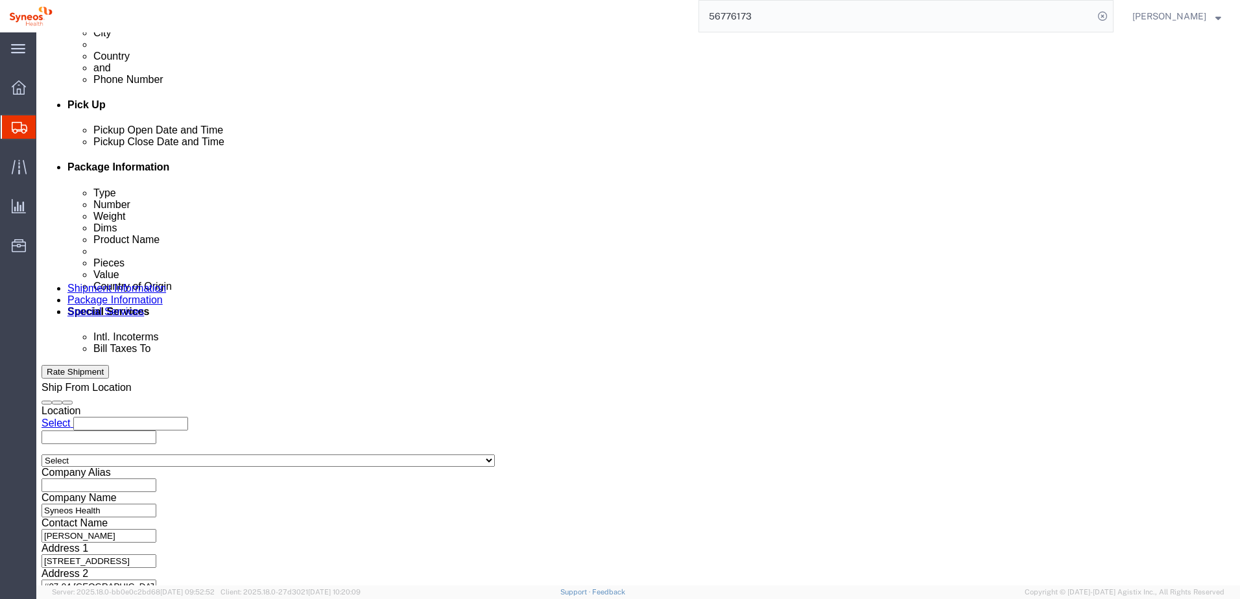
click button "Continue"
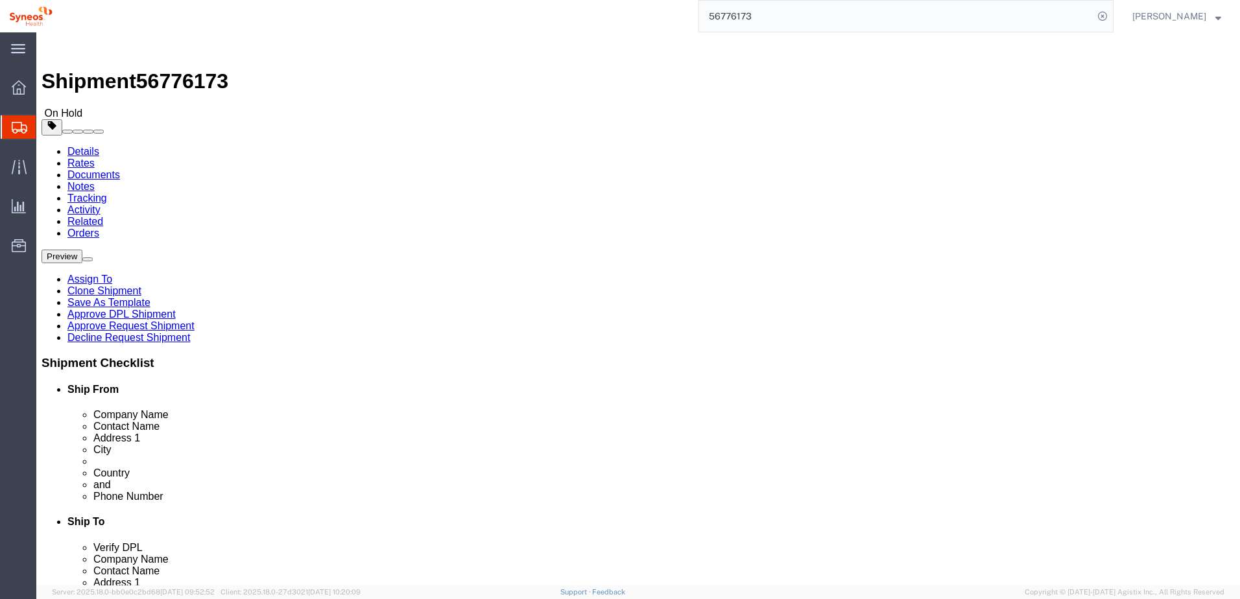
click button "Continue"
click icon
drag, startPoint x: 37, startPoint y: 16, endPoint x: 174, endPoint y: 12, distance: 137.5
click h1 "Shipment 56776173"
copy h1 "Shipment 56776173"
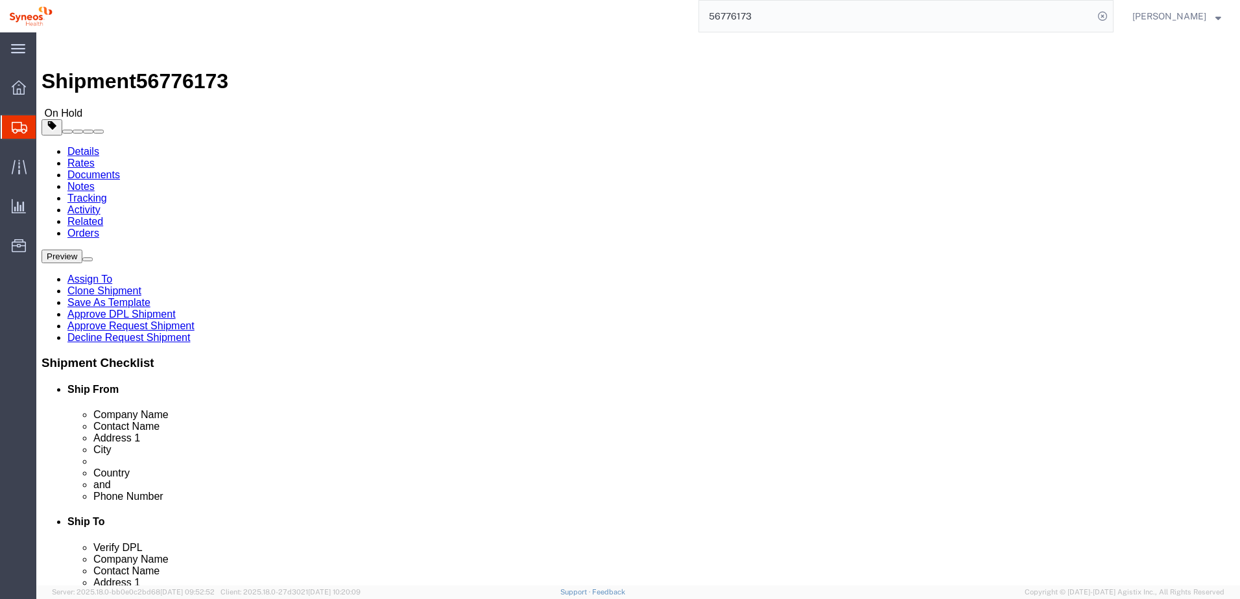
click div
click link "Approve DPL Shipment"
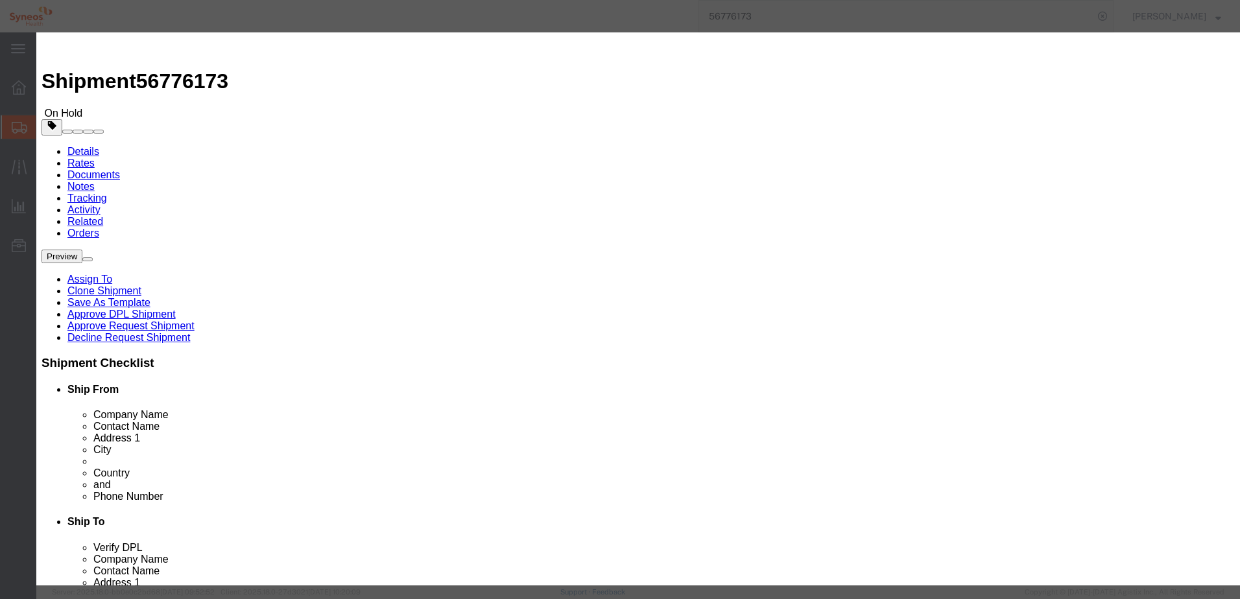
click button "Yes"
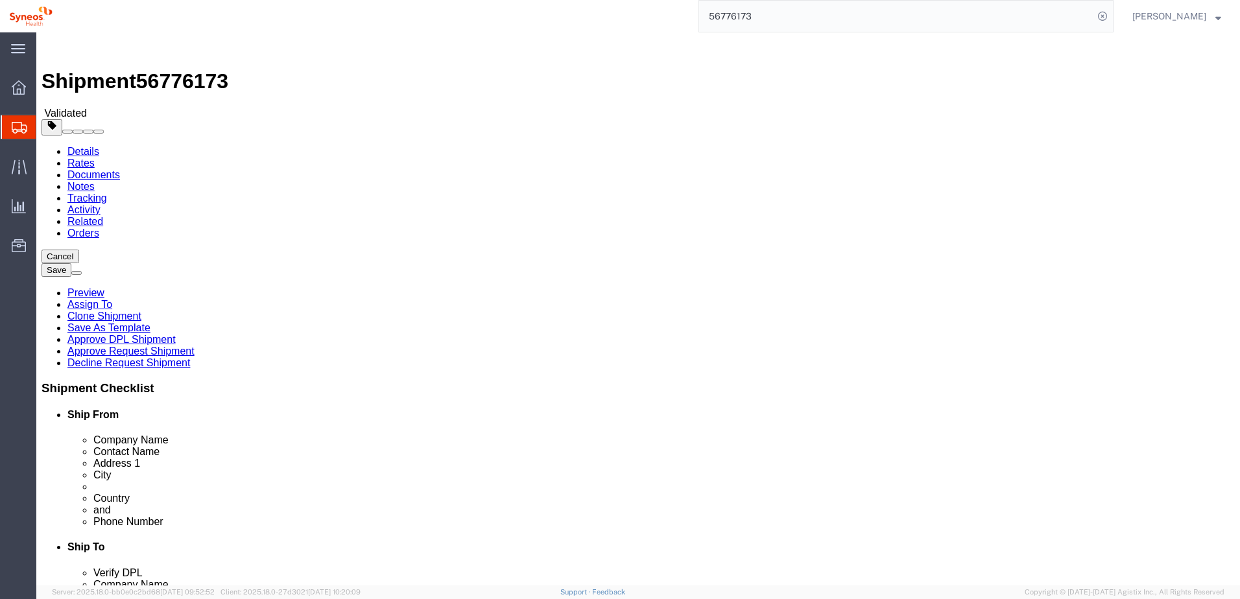
click icon
click link "Special Services"
click icon
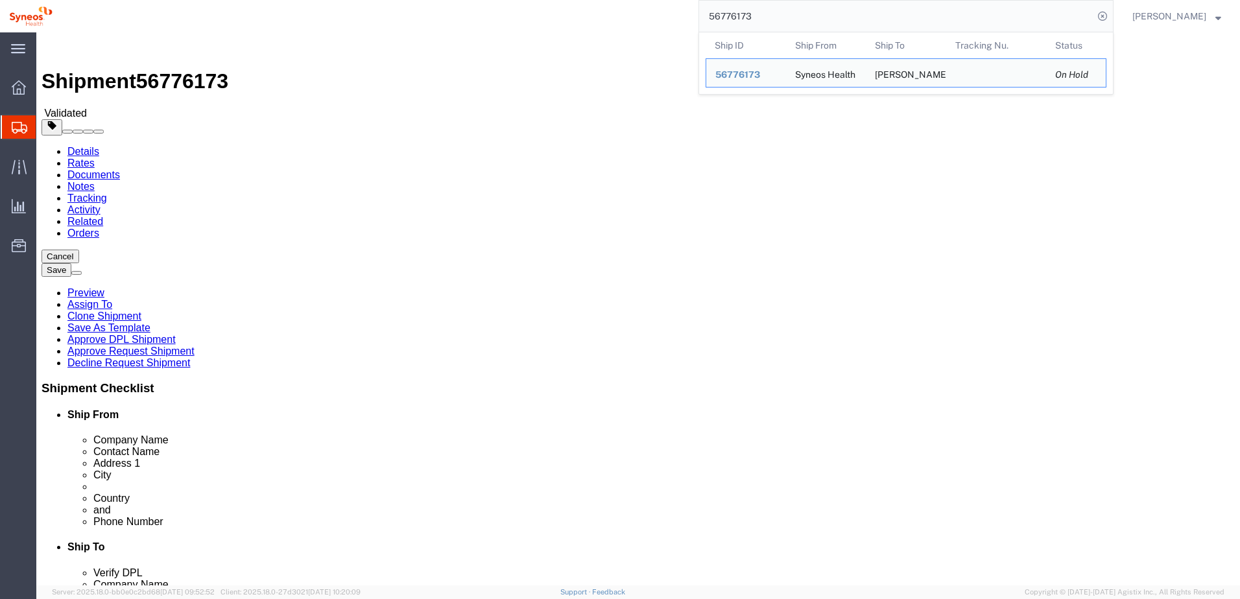
click at [787, 28] on input "56776173" at bounding box center [896, 16] width 394 height 31
drag, startPoint x: 783, startPoint y: 25, endPoint x: 655, endPoint y: 9, distance: 129.4
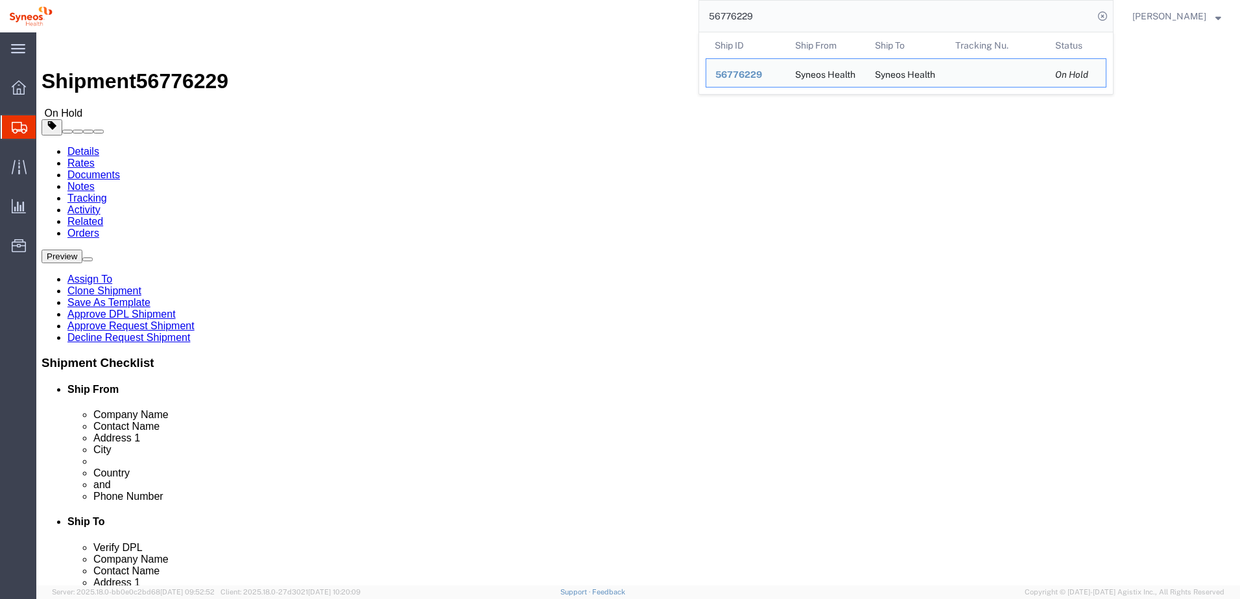
click div "Shipment 56776229 On Hold Details Rates Documents Notes Tracking Activity Relat…"
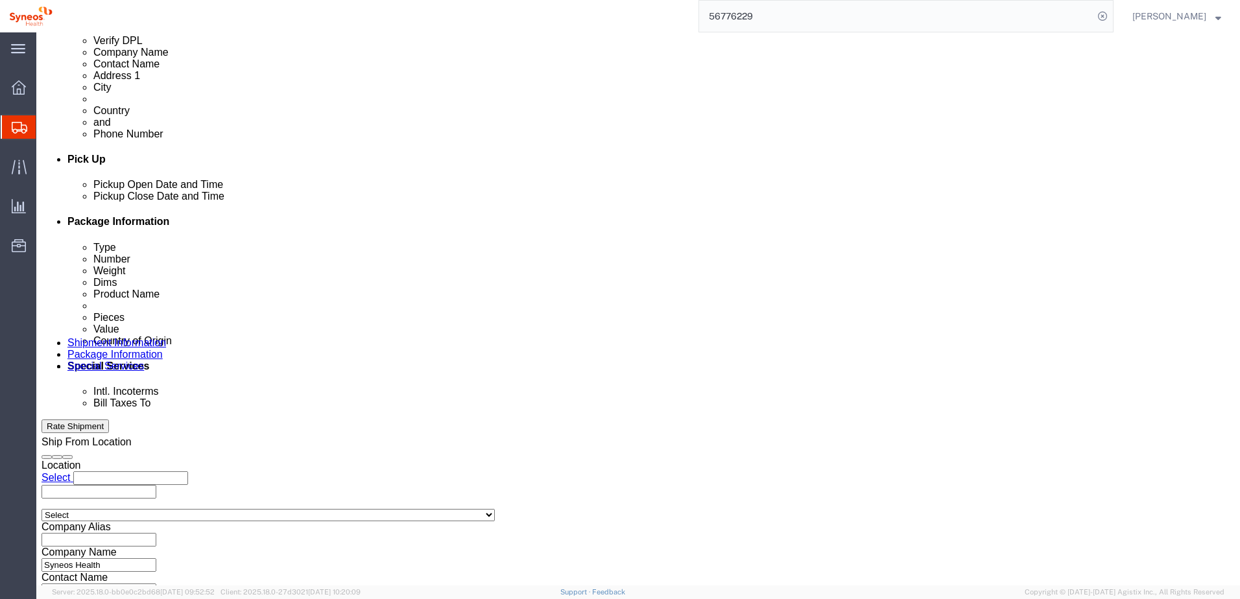
scroll to position [562, 0]
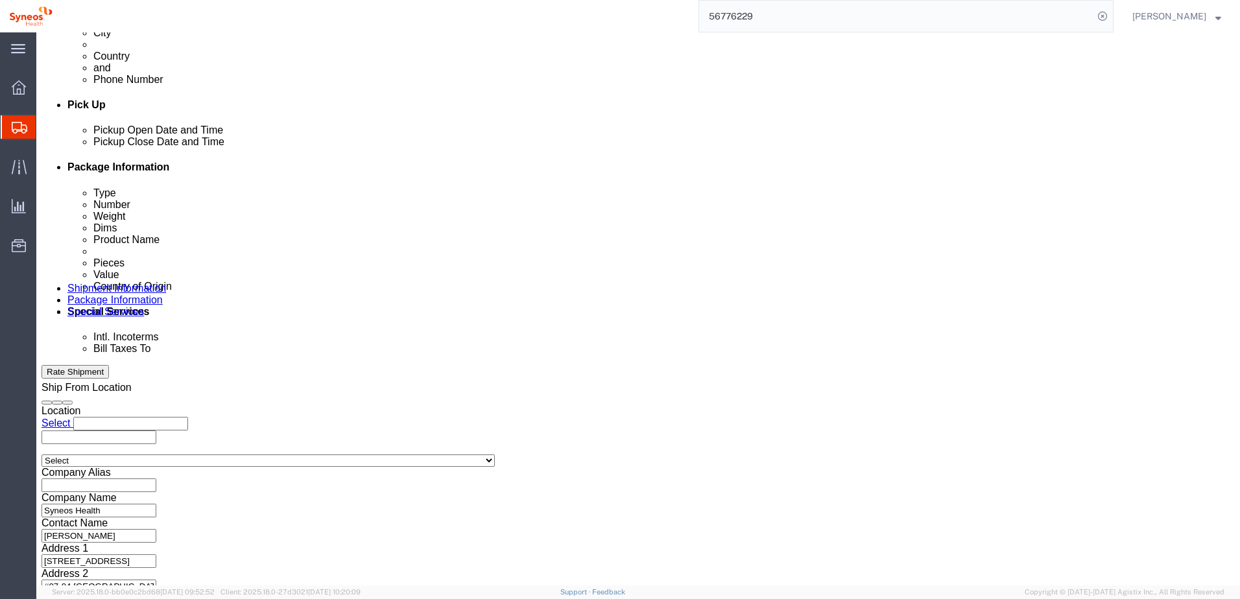
click button "Continue"
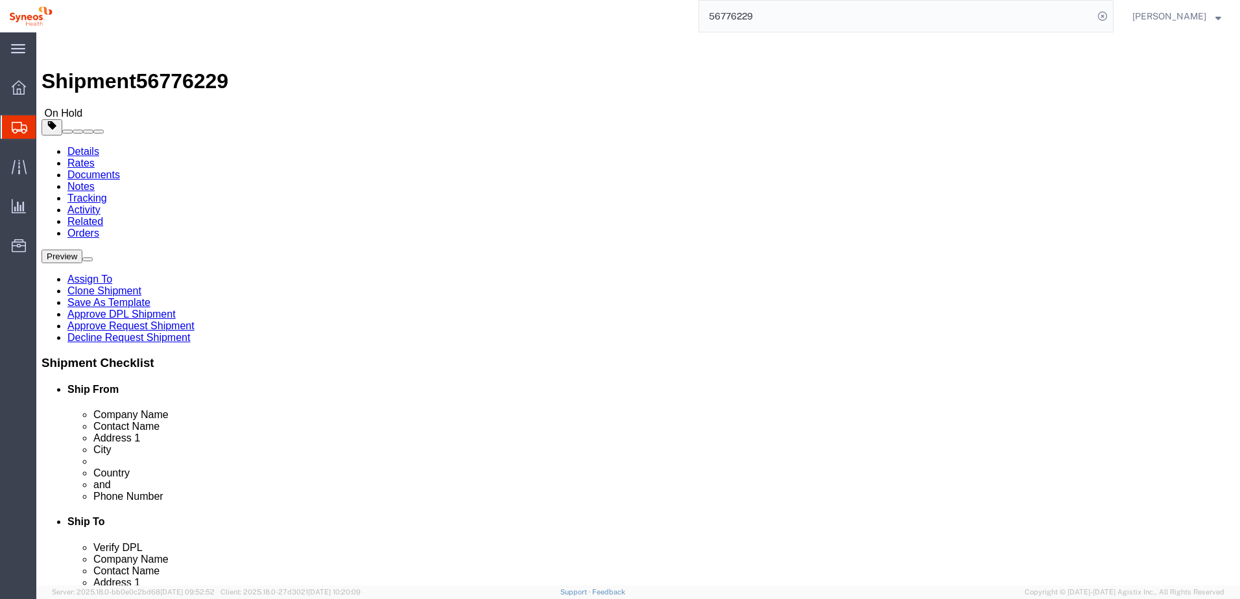
click button "Continue"
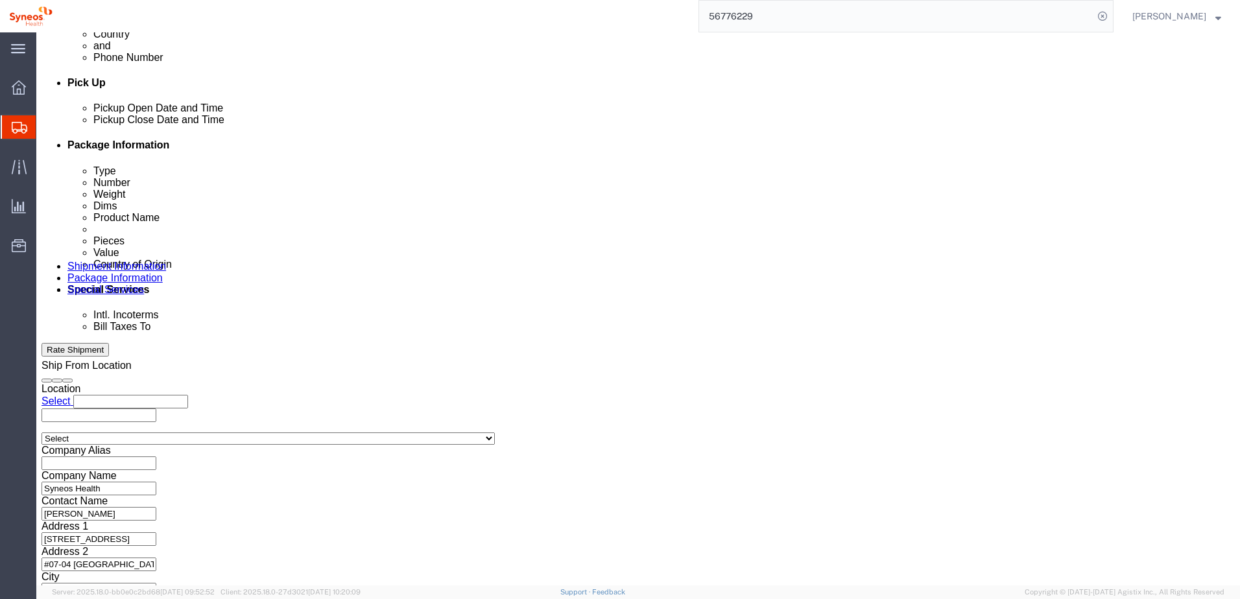
click icon
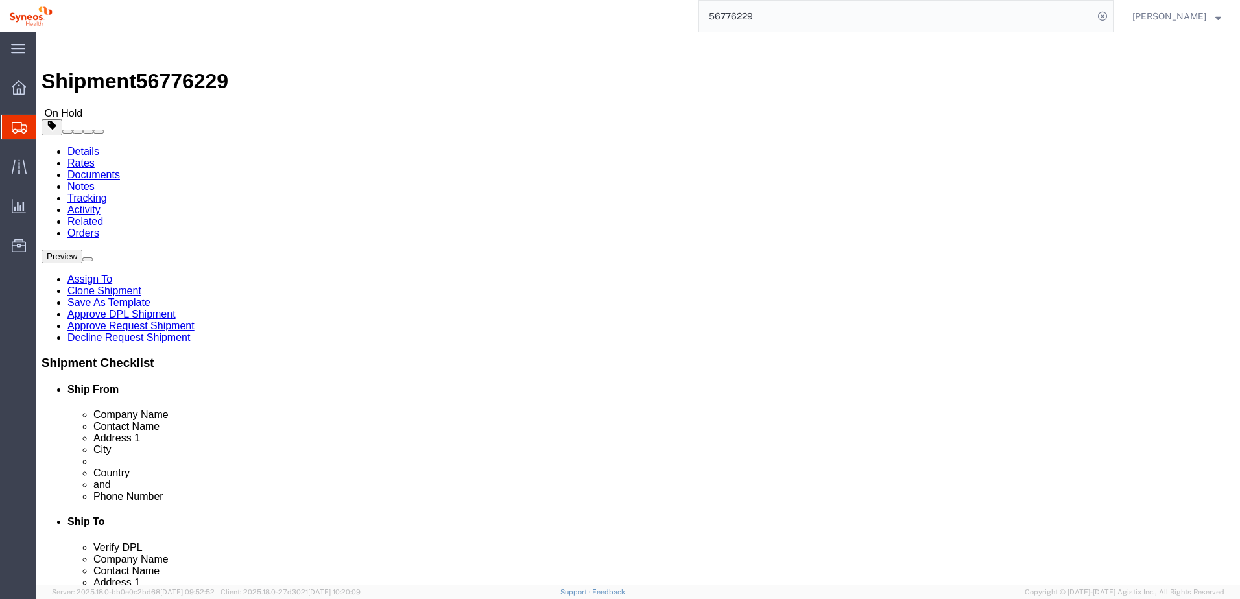
click div "Shipment Information Package Information Special Services"
drag, startPoint x: 34, startPoint y: 14, endPoint x: 178, endPoint y: 12, distance: 144.6
click div "Shipment 56776229 On Hold"
copy h1 "Shipment 56776229"
click div "Shipment Information Package Information Special Services"
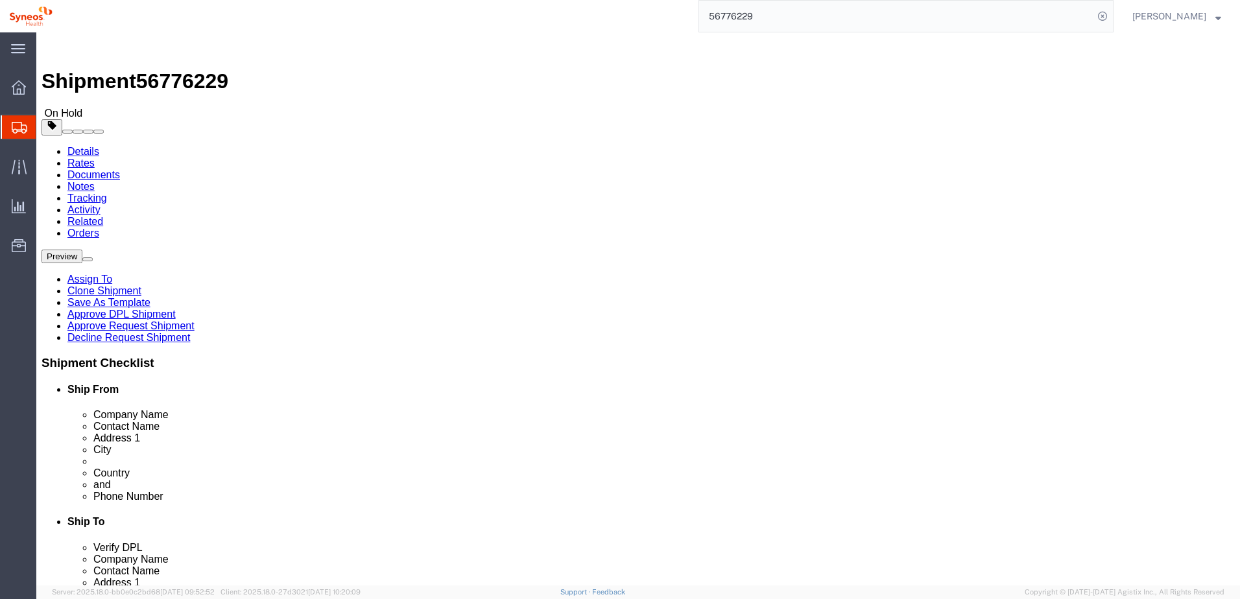
click link "Approve DPL Shipment"
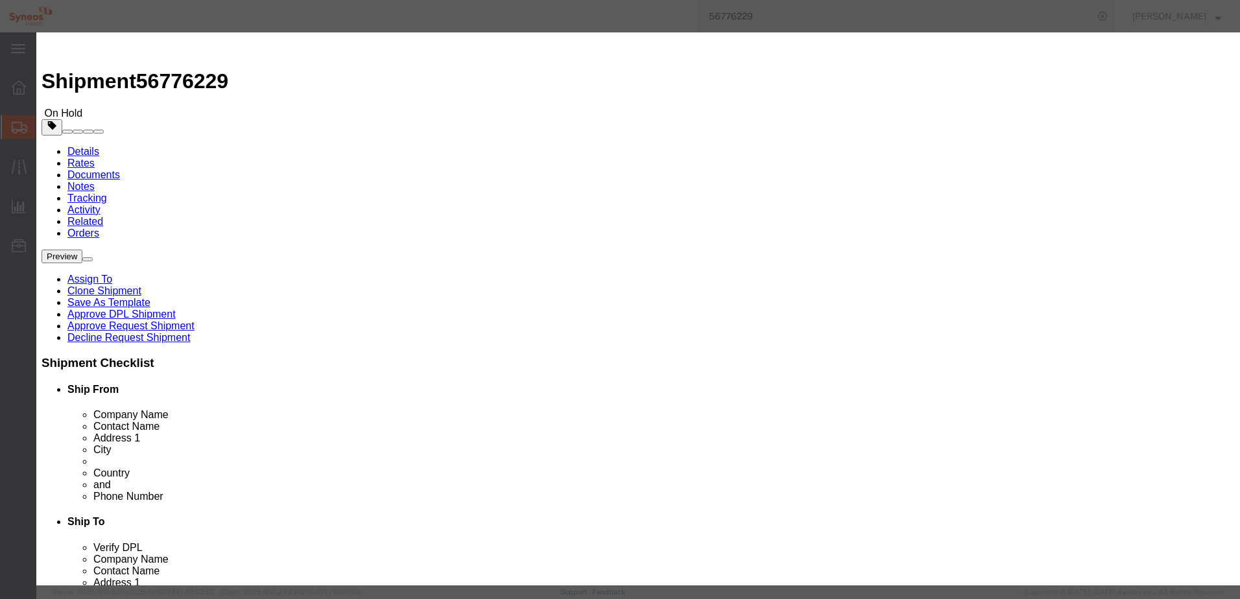
click button "Yes"
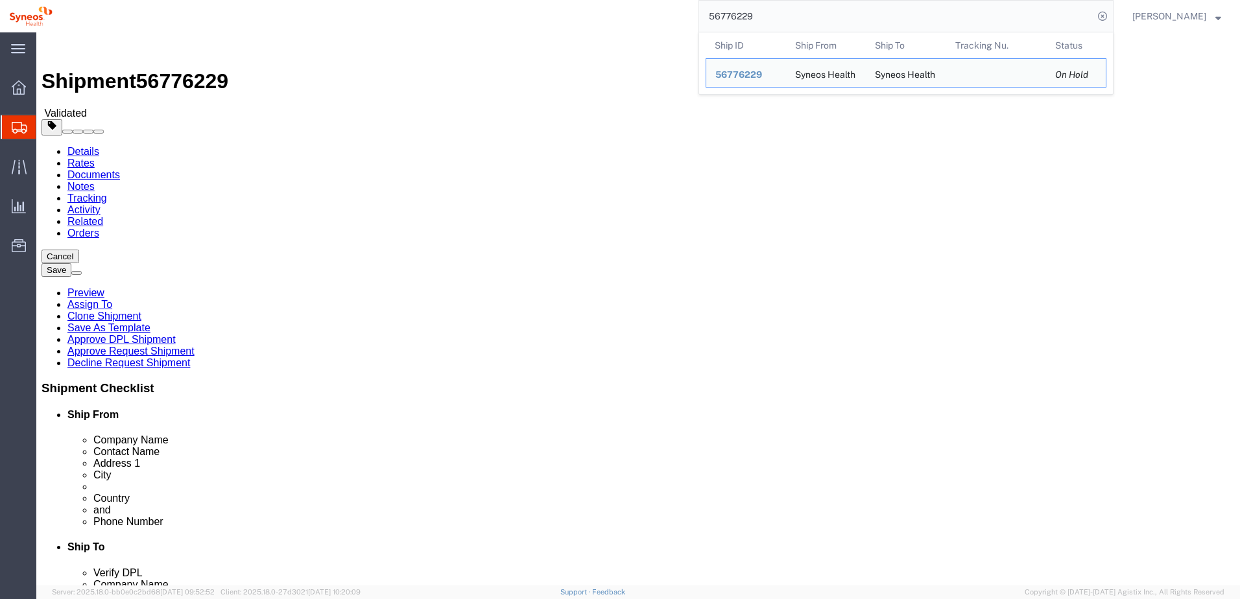
drag, startPoint x: 778, startPoint y: 17, endPoint x: 705, endPoint y: 17, distance: 72.6
click at [705, 17] on div "56776229 Ship ID Ship From Ship To Tracking Nu. Status Ship ID 56776229 Ship Fr…" at bounding box center [588, 16] width 1052 height 32
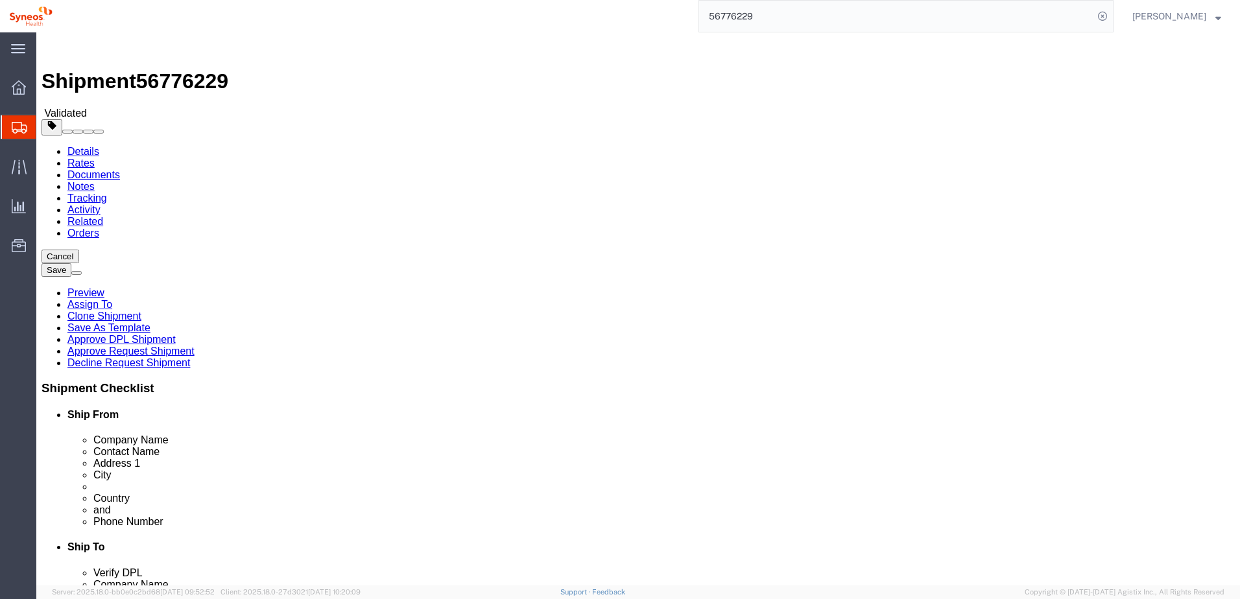
paste input "31"
type input "56776231"
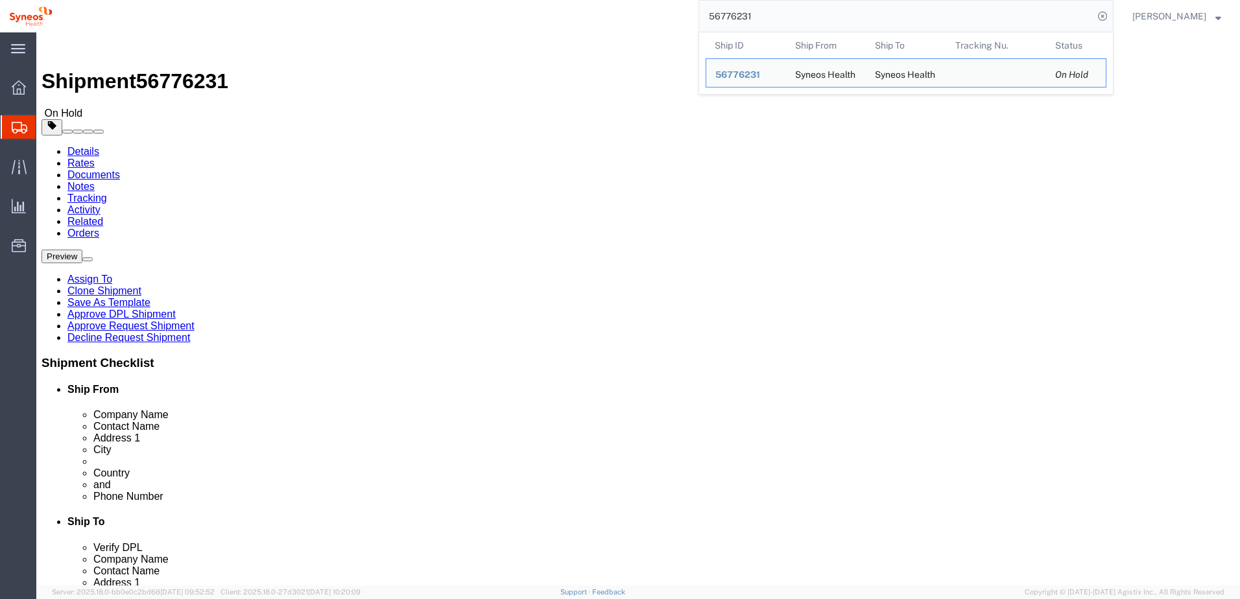
click div "Shipment 56776231 On Hold"
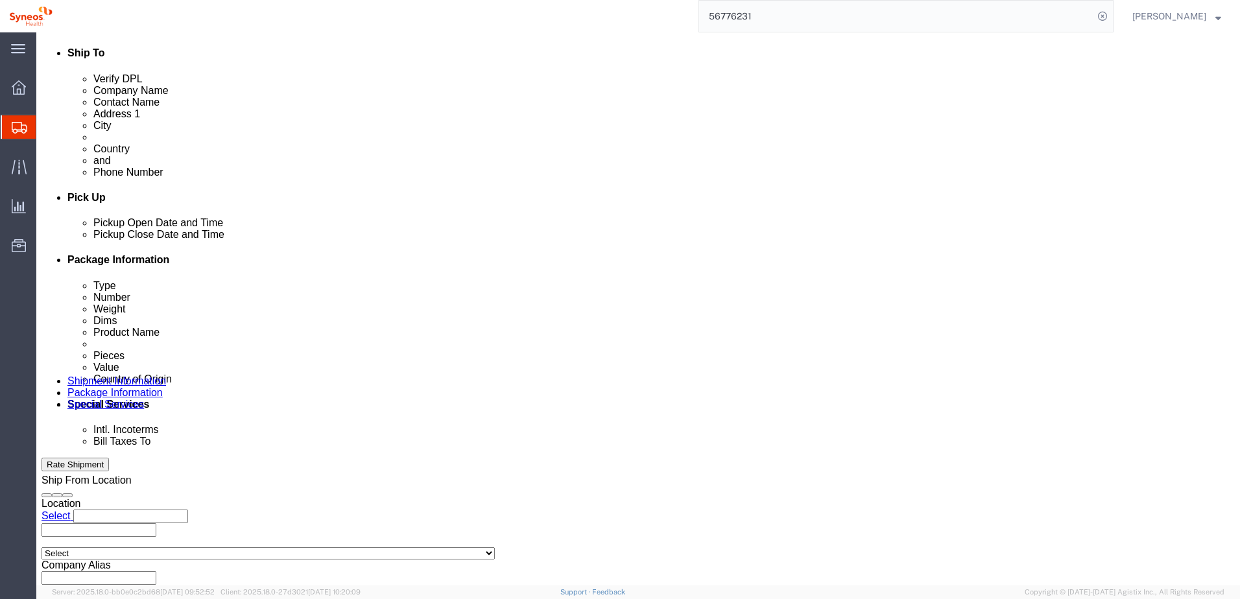
scroll to position [562, 0]
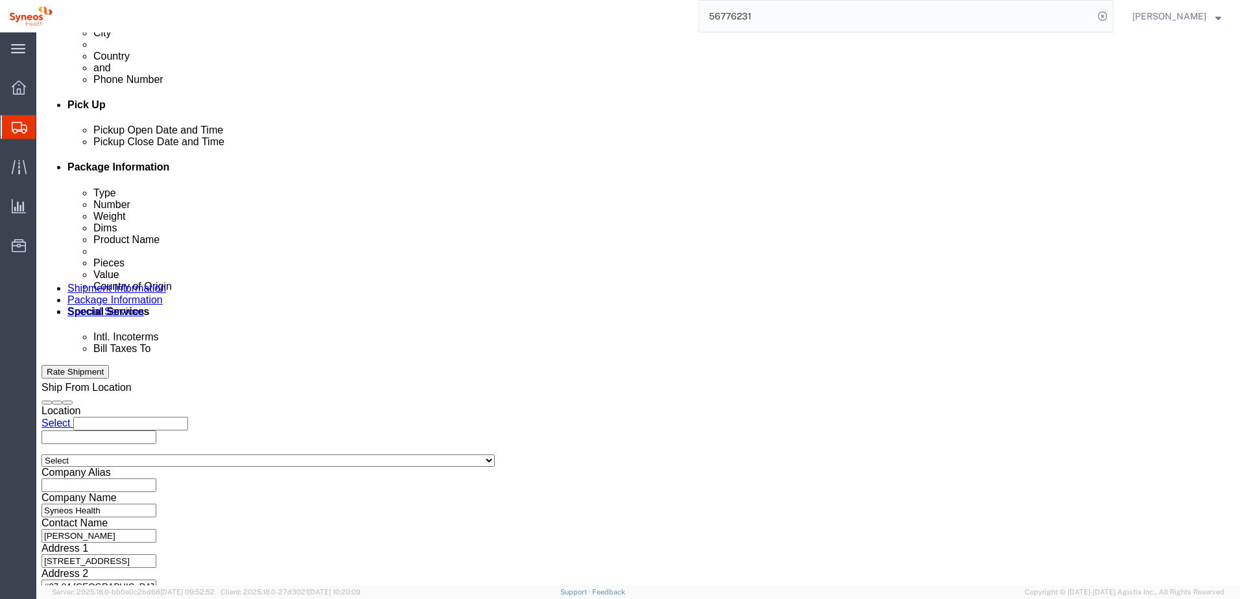
click button "Continue"
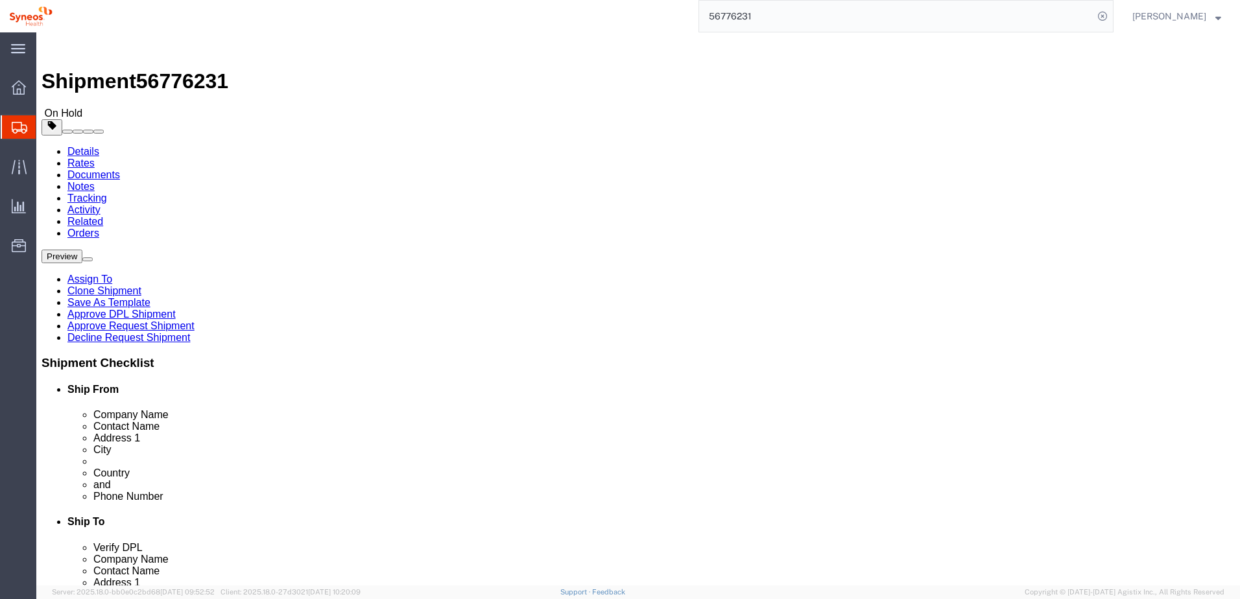
click button "Continue"
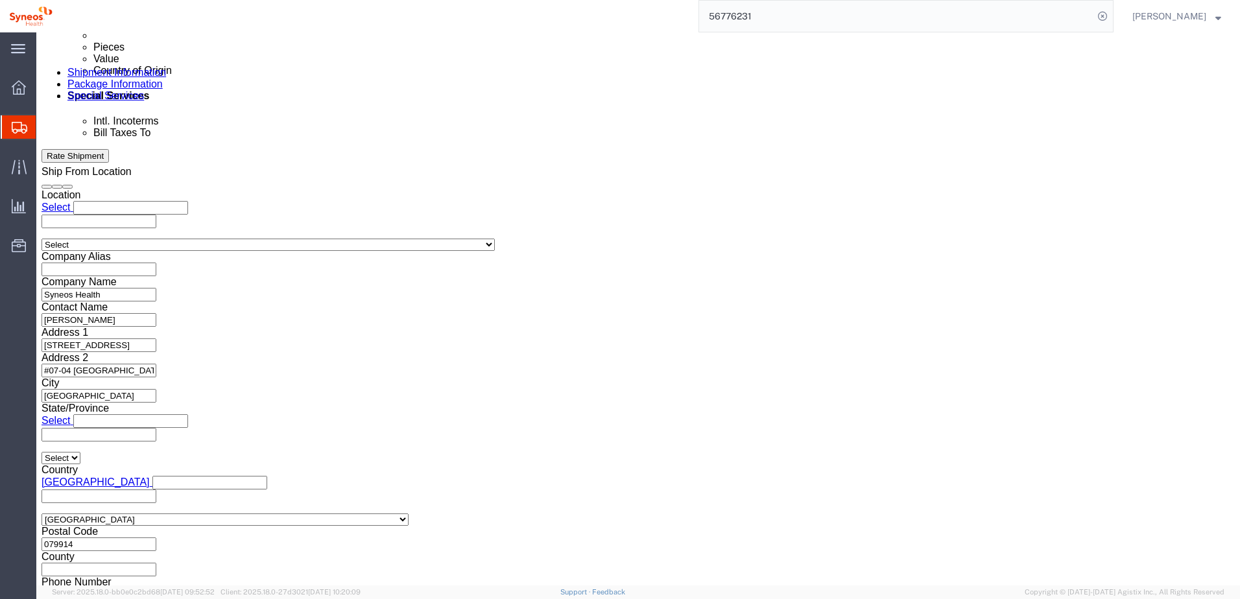
scroll to position [778, 0]
click icon
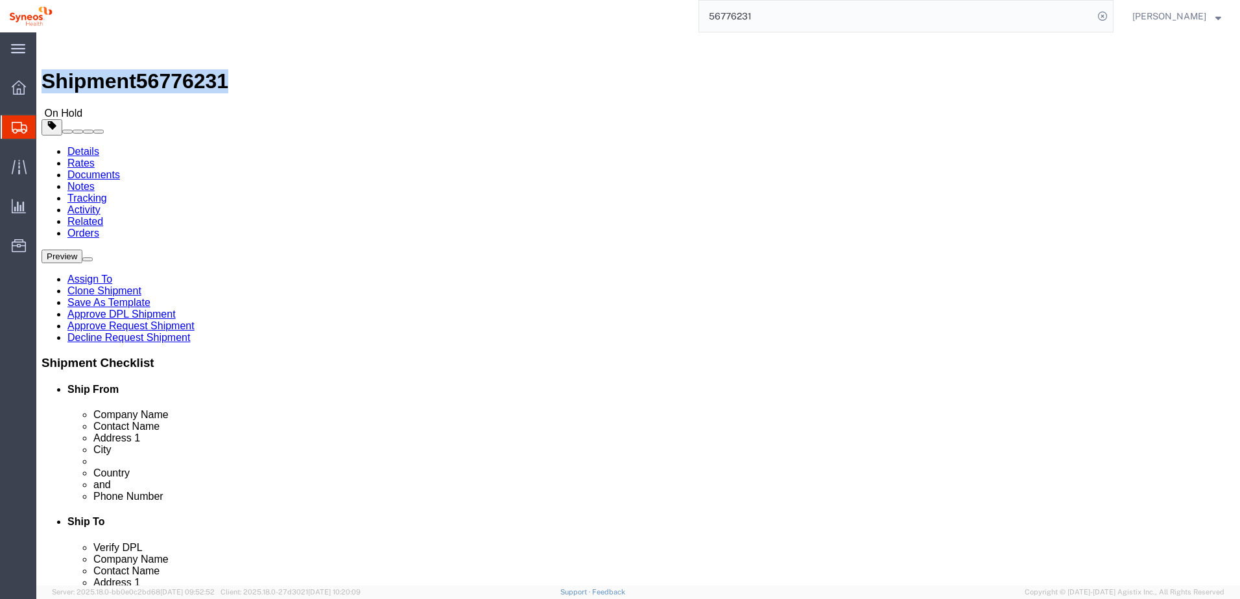
drag, startPoint x: 31, startPoint y: 16, endPoint x: 176, endPoint y: 15, distance: 145.2
click div "Shipment 56776231 On Hold"
copy h1 "Shipment 56776231"
click div "Shipment Information Package Information Special Services"
click link "Approve DPL Shipment"
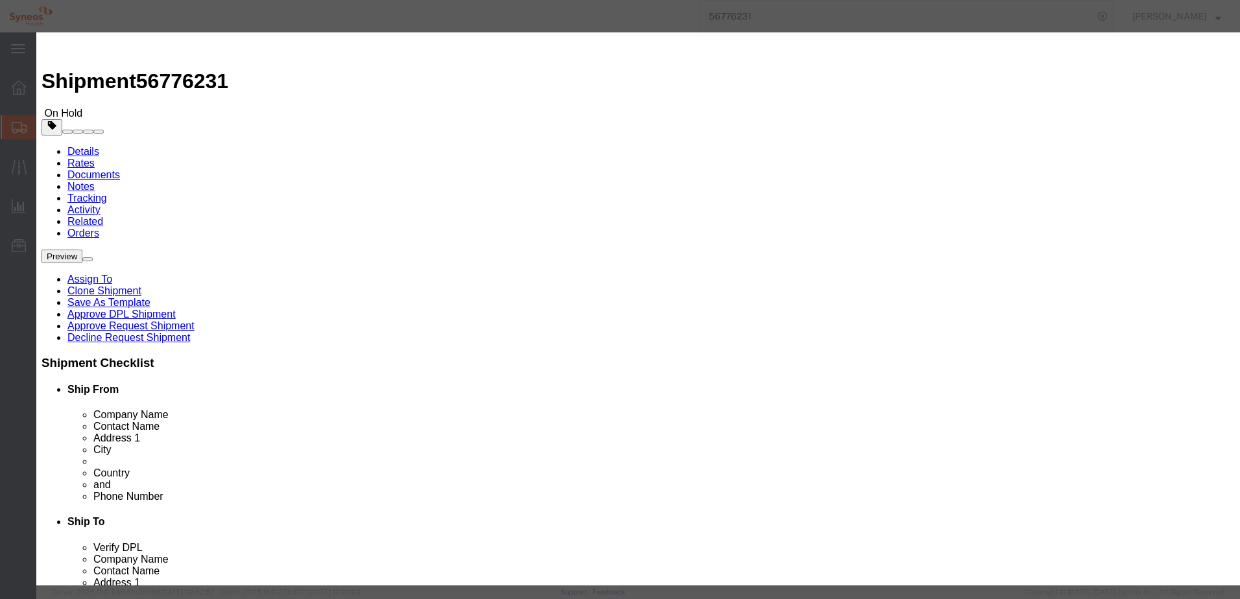
click button "Yes"
